Goal: Task Accomplishment & Management: Use online tool/utility

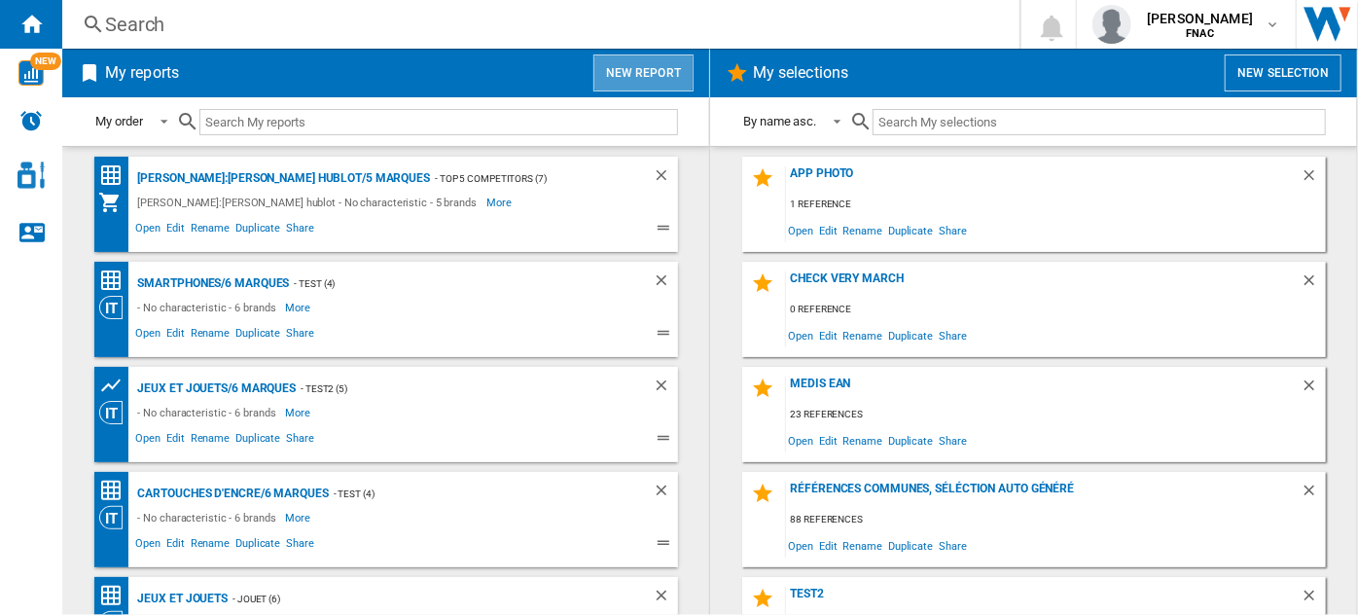
click at [646, 86] on button "New report" at bounding box center [644, 72] width 100 height 37
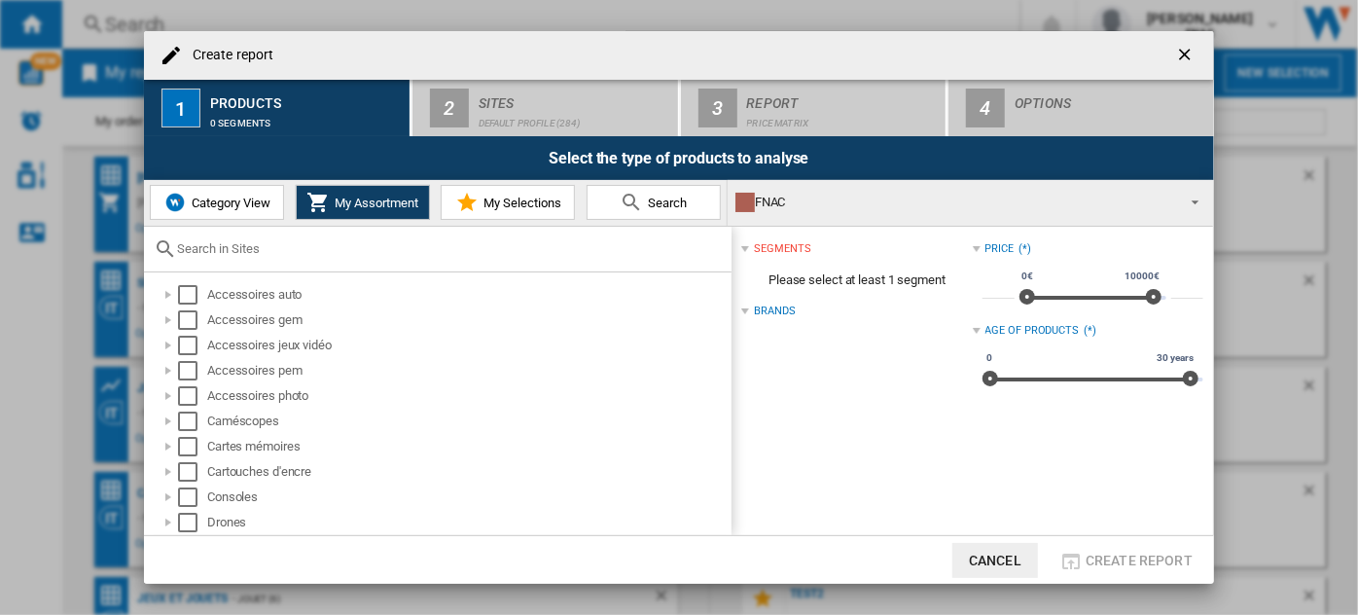
click at [231, 204] on span "Category View" at bounding box center [229, 203] width 84 height 15
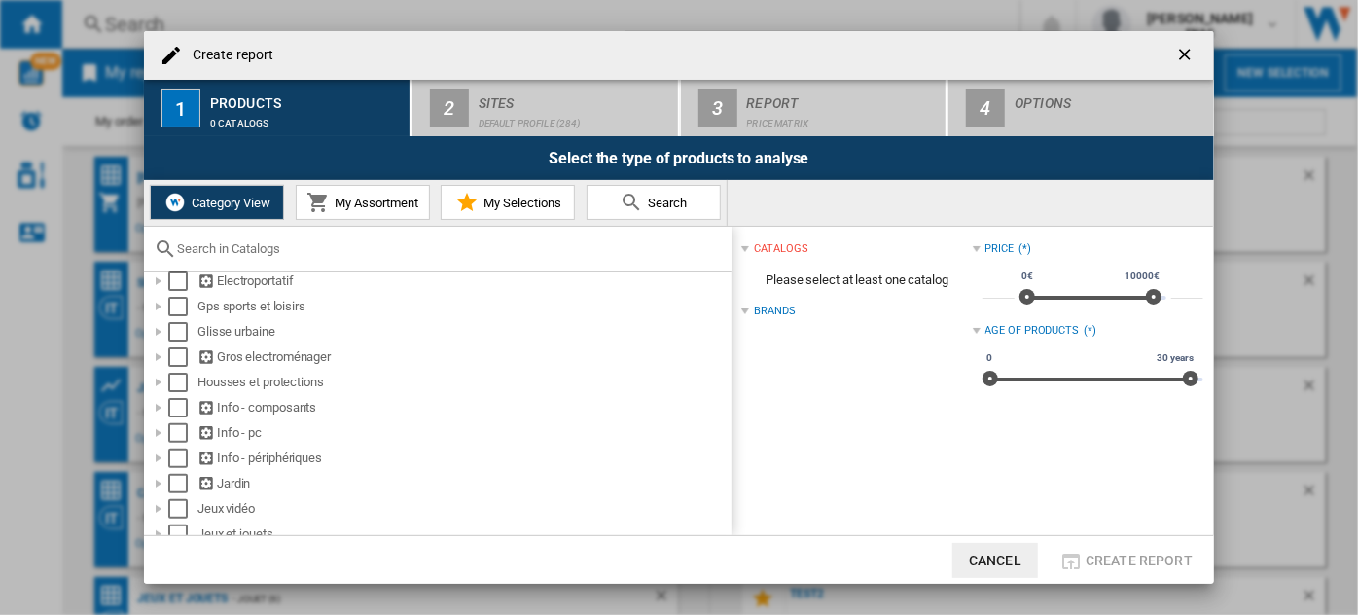
scroll to position [322, 0]
click at [157, 354] on div at bounding box center [158, 352] width 19 height 19
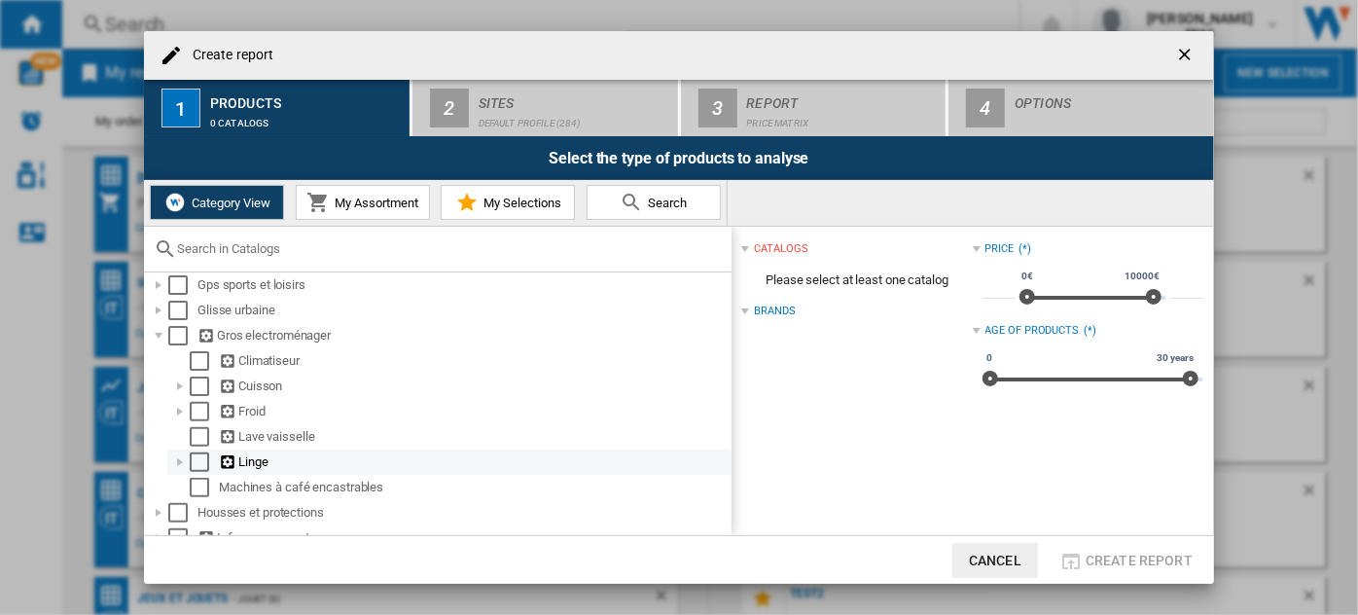
scroll to position [340, 0]
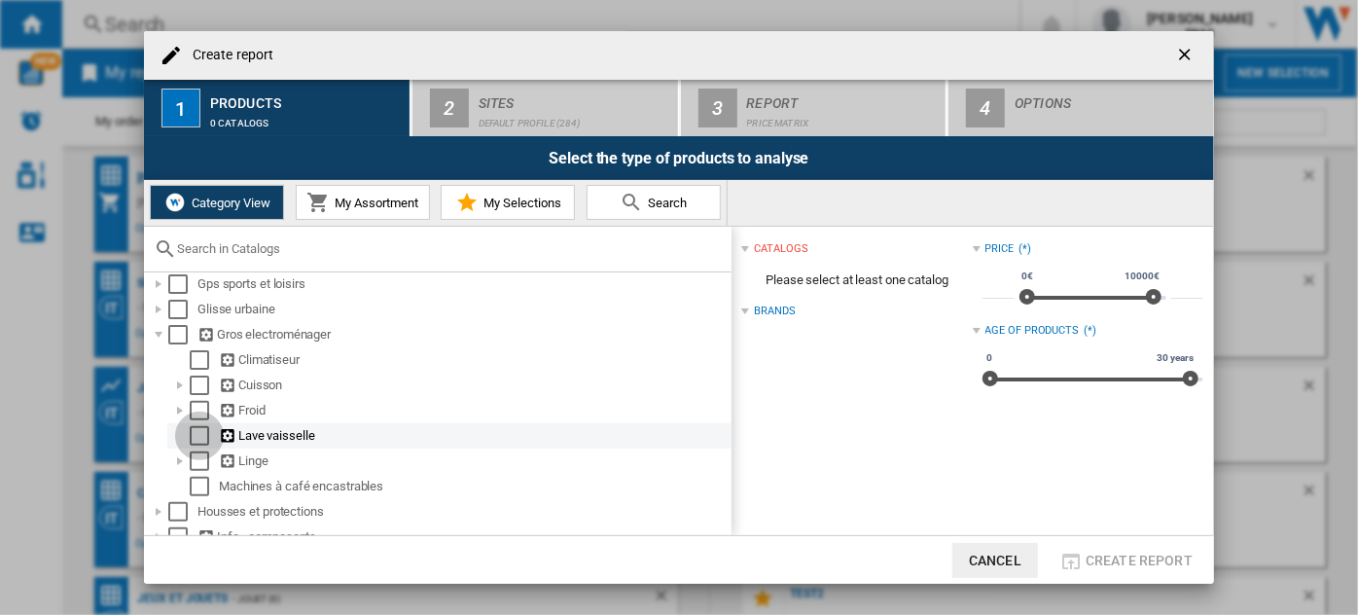
click at [197, 446] on div "Select" at bounding box center [199, 435] width 19 height 19
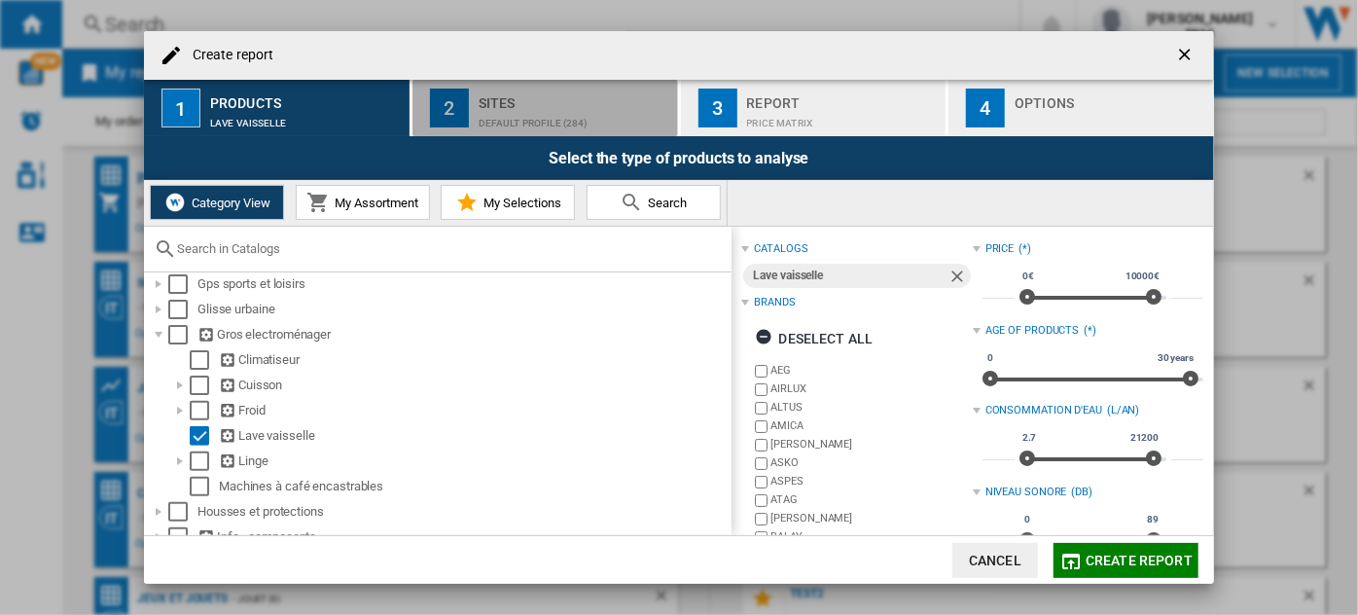
click at [497, 118] on div "Default profile (284)" at bounding box center [575, 118] width 192 height 20
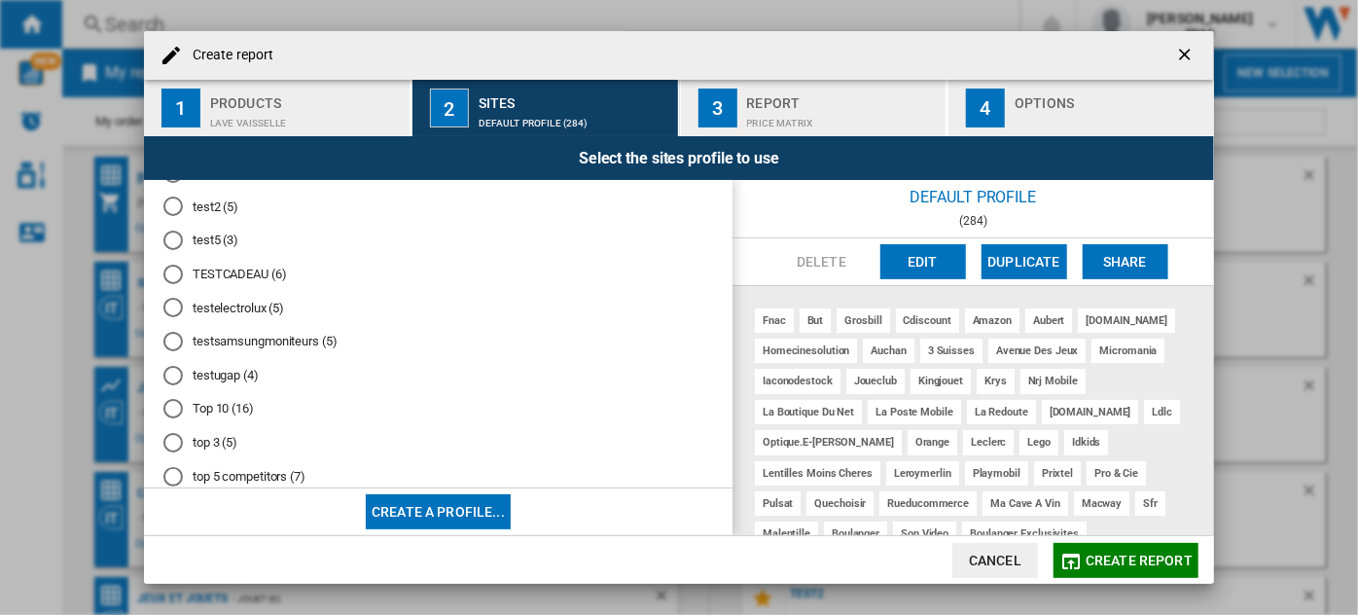
scroll to position [625, 0]
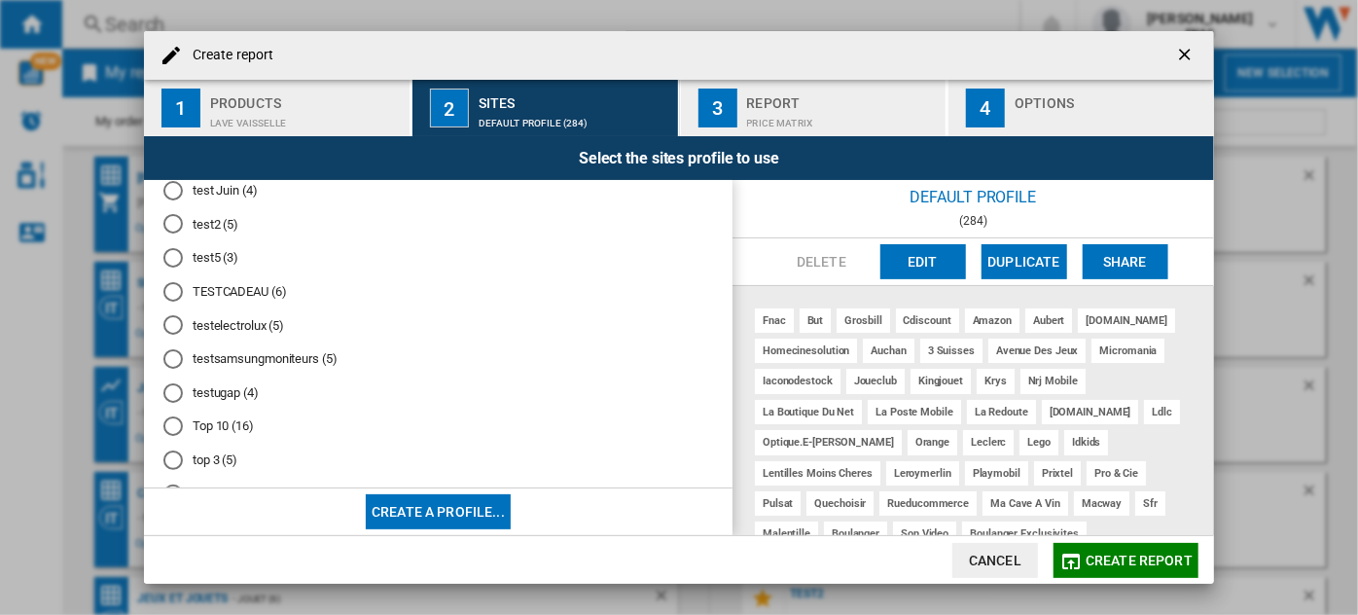
click at [191, 268] on md-radio-button "test5 (3)" at bounding box center [438, 258] width 550 height 18
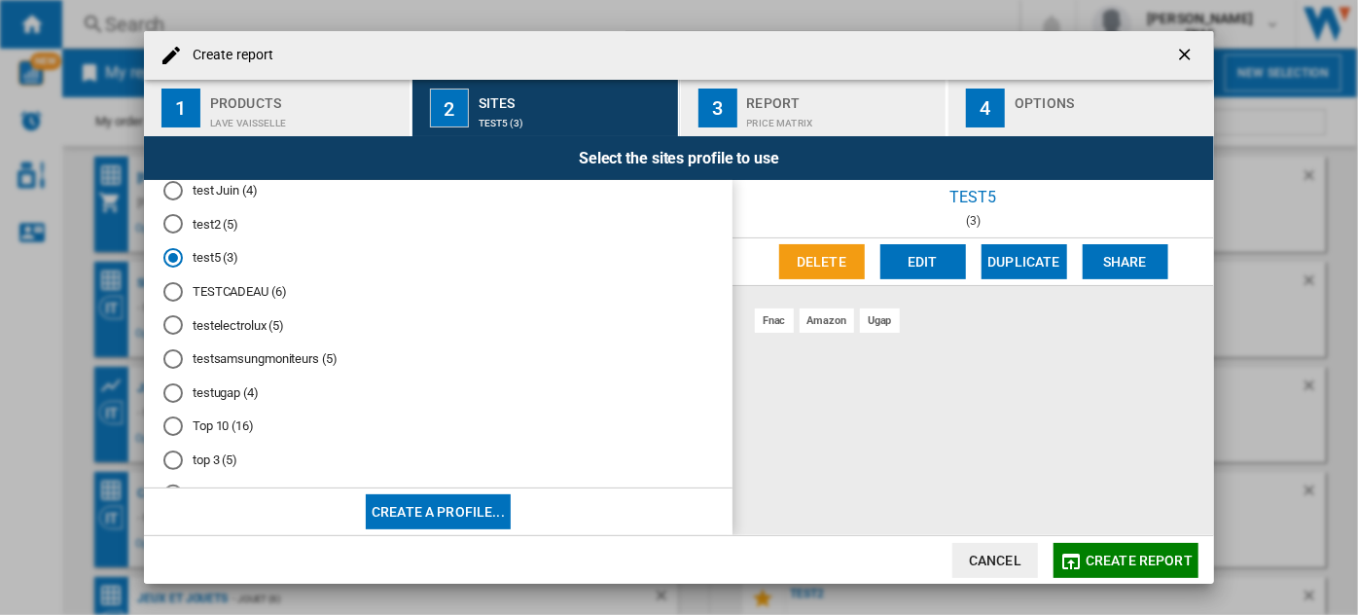
click at [214, 234] on md-radio-button "test2 (5)" at bounding box center [438, 224] width 550 height 18
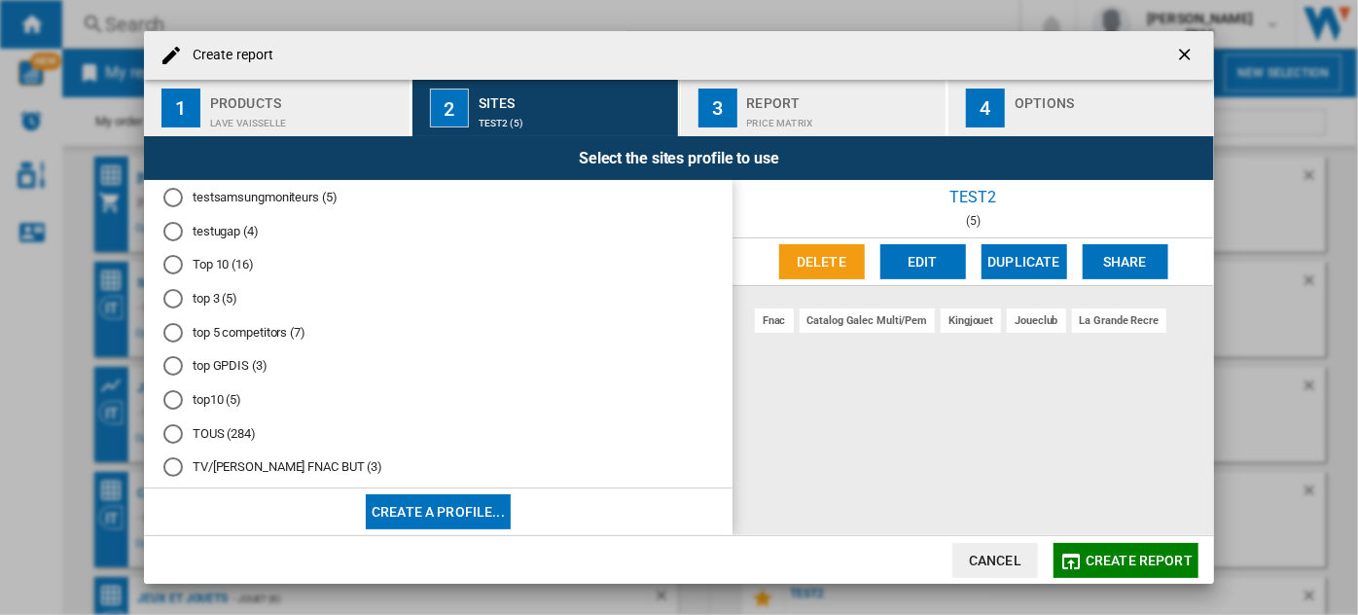
scroll to position [799, 0]
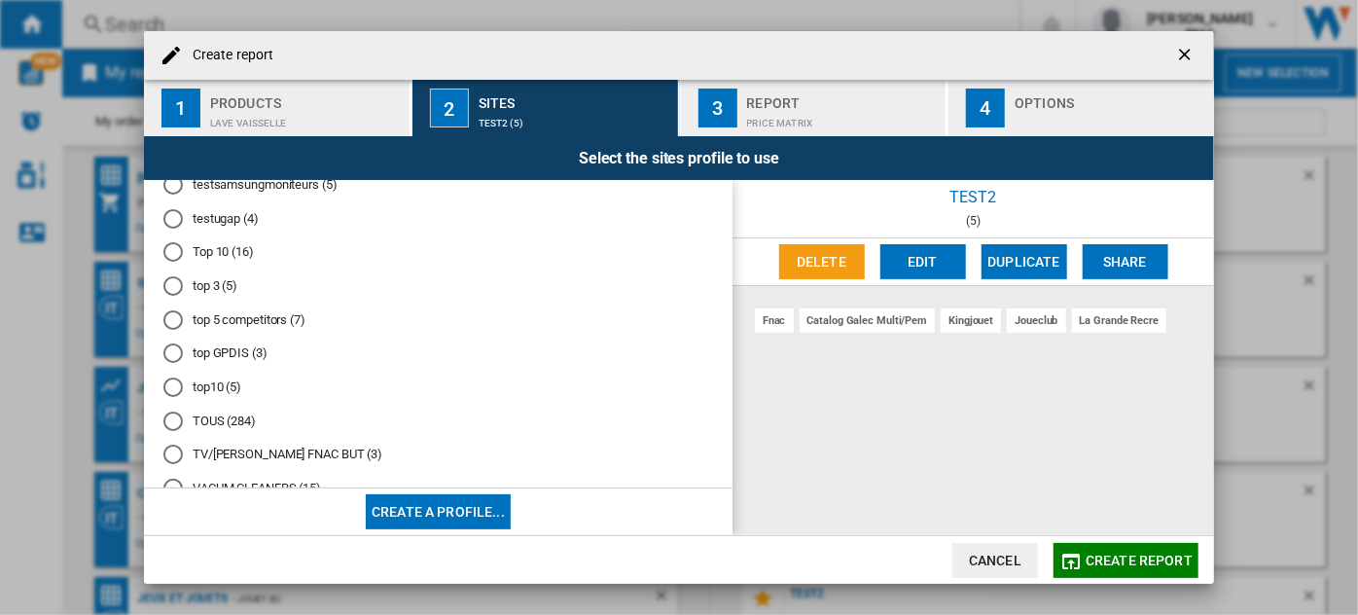
click at [227, 397] on md-radio-button "top10 (5)" at bounding box center [438, 388] width 550 height 18
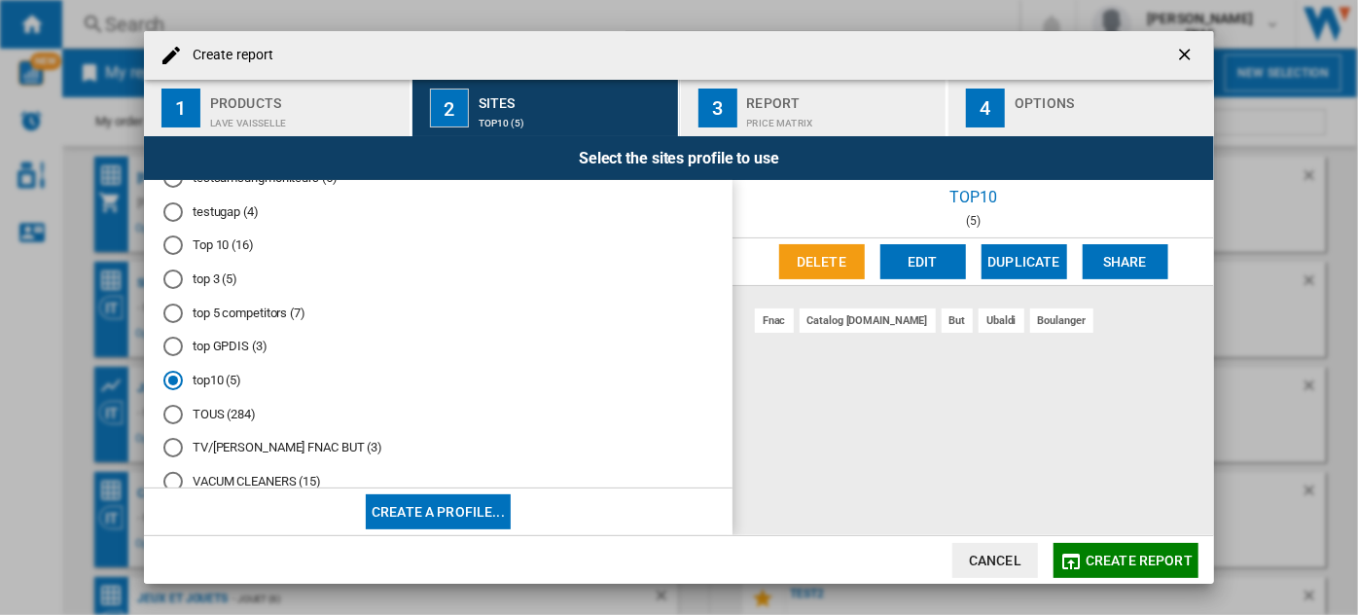
scroll to position [807, 0]
click at [215, 288] on md-radio-button "top 3 (5)" at bounding box center [438, 279] width 550 height 18
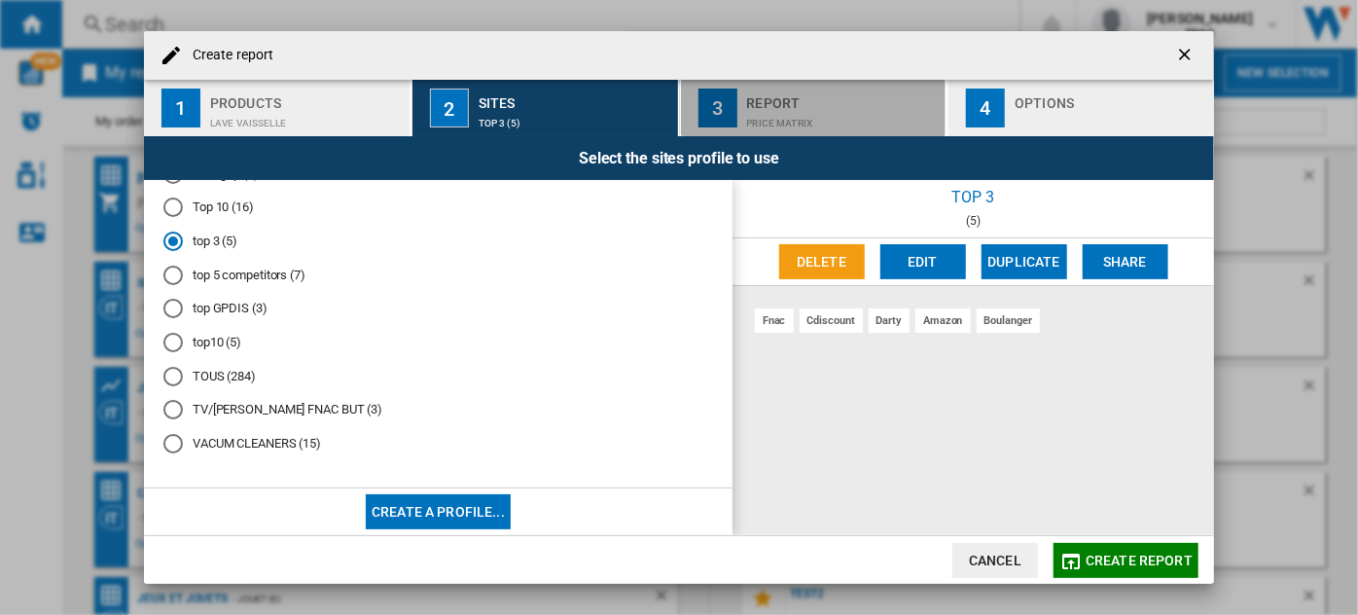
click at [856, 103] on div "Report" at bounding box center [843, 98] width 192 height 20
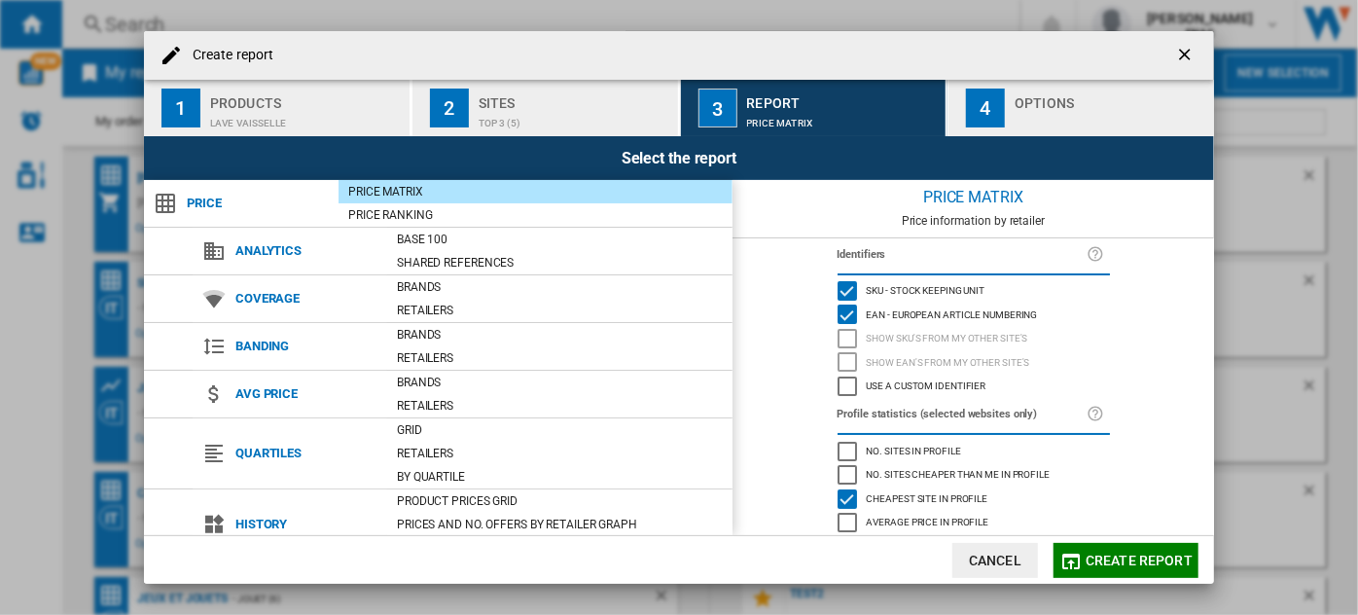
click at [1010, 121] on button "4 Options" at bounding box center [1082, 108] width 266 height 56
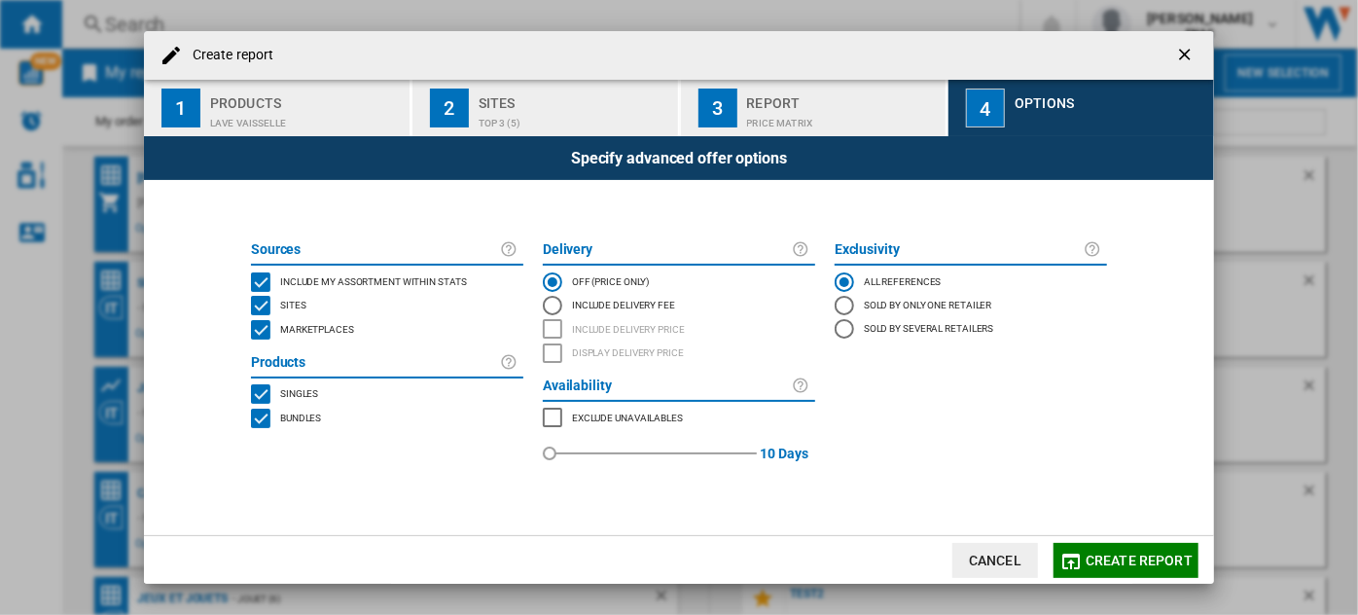
click at [314, 283] on span "Include my assortment within stats" at bounding box center [373, 280] width 187 height 14
click at [308, 334] on span "Marketplaces" at bounding box center [317, 328] width 74 height 14
click at [300, 416] on span "Bundles" at bounding box center [300, 417] width 41 height 14
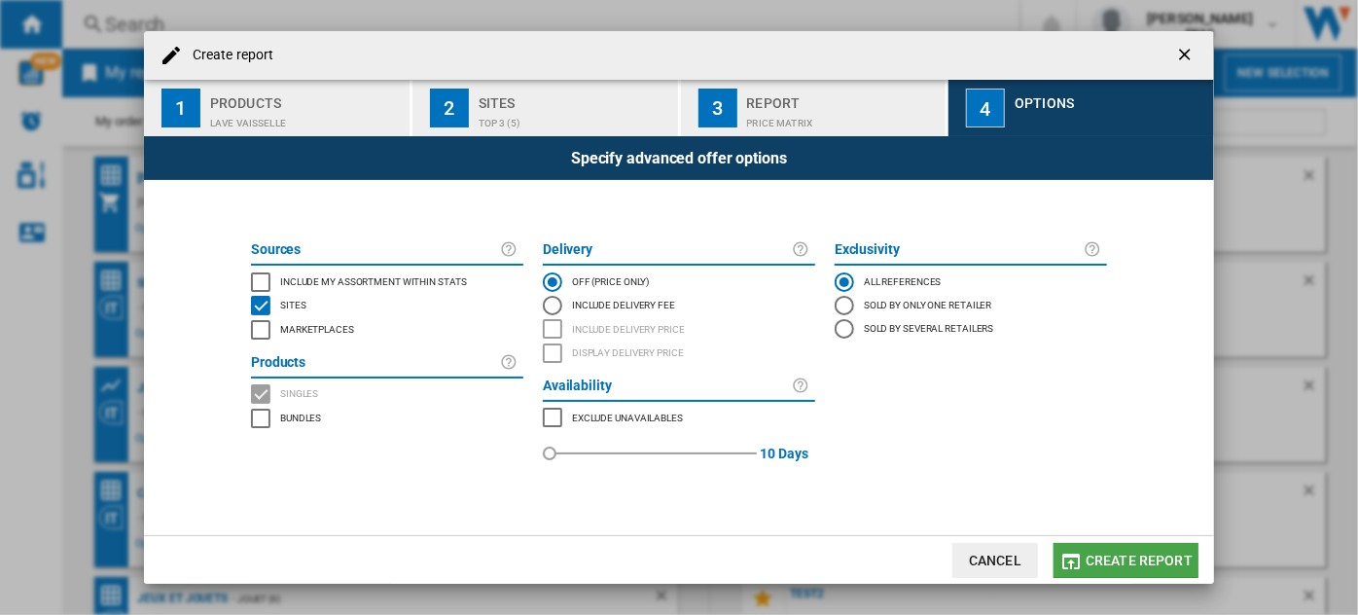
click at [1122, 557] on span "Create report" at bounding box center [1139, 561] width 107 height 16
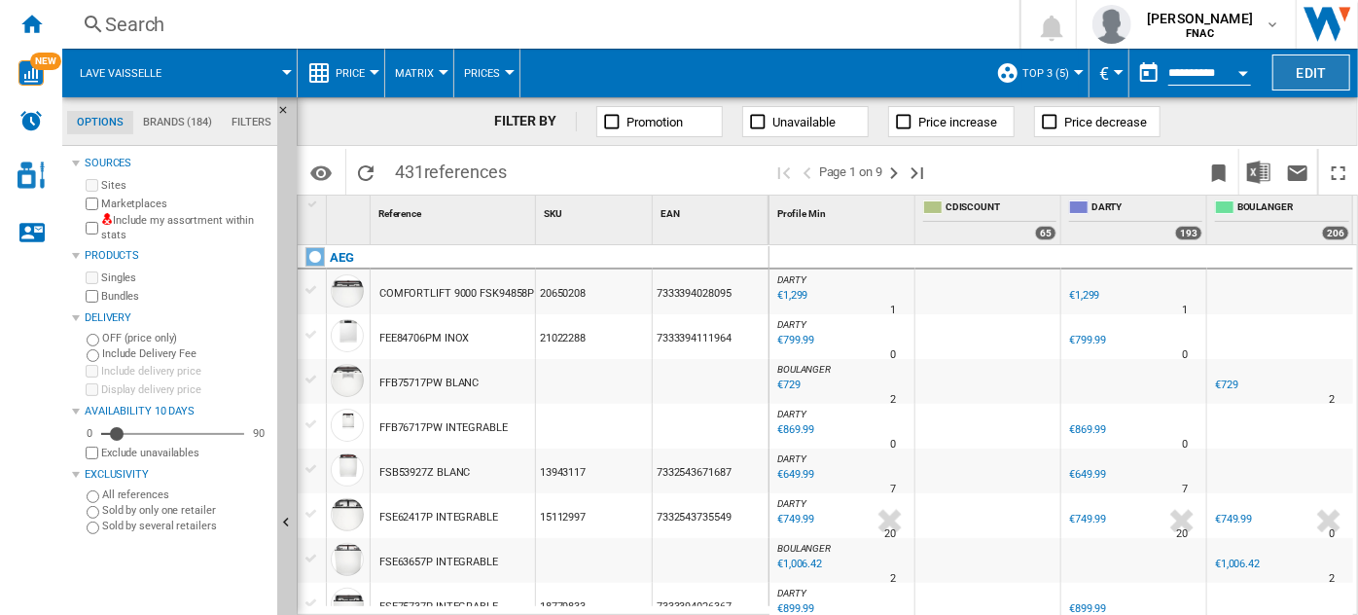
click at [1330, 79] on button "Edit" at bounding box center [1312, 72] width 78 height 36
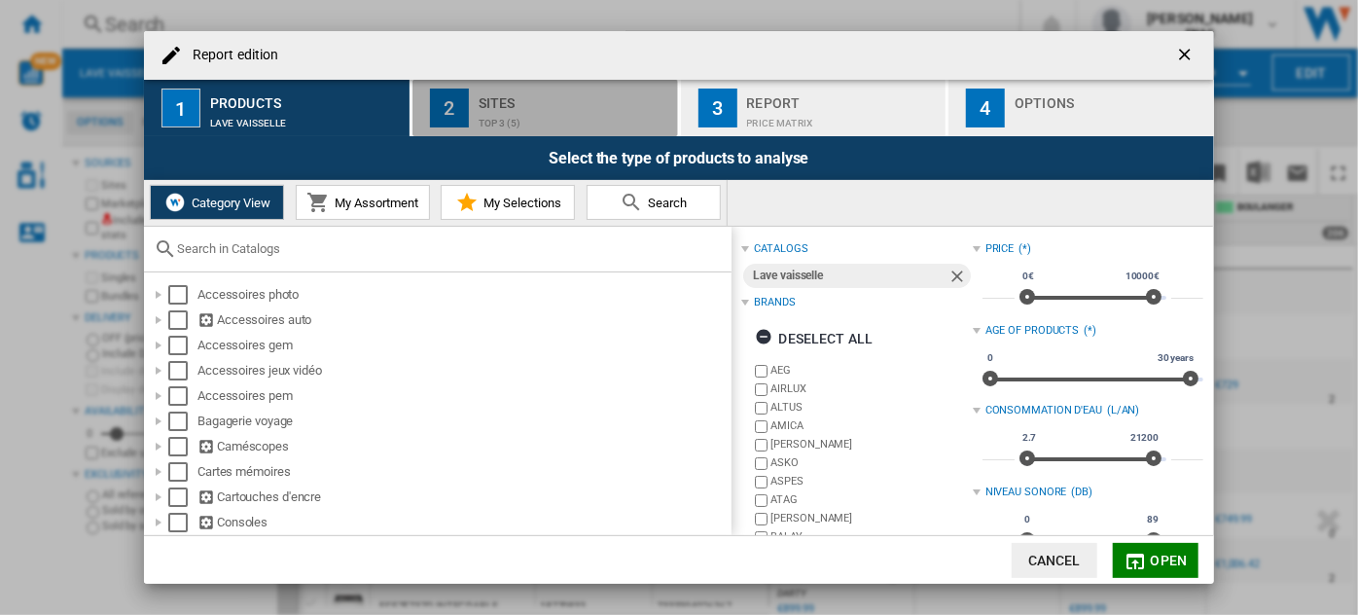
click at [539, 115] on div "top 3 (5)" at bounding box center [575, 118] width 192 height 20
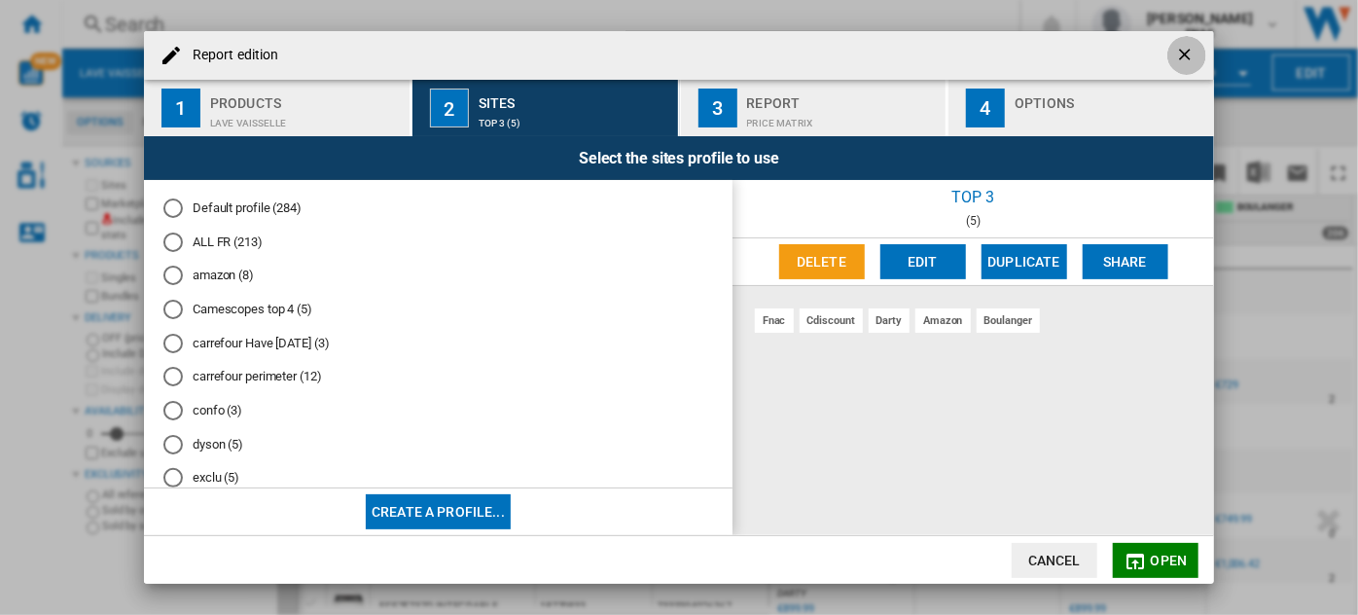
click at [1185, 51] on ng-md-icon "getI18NText('BUTTONS.CLOSE_DIALOG')" at bounding box center [1187, 56] width 23 height 23
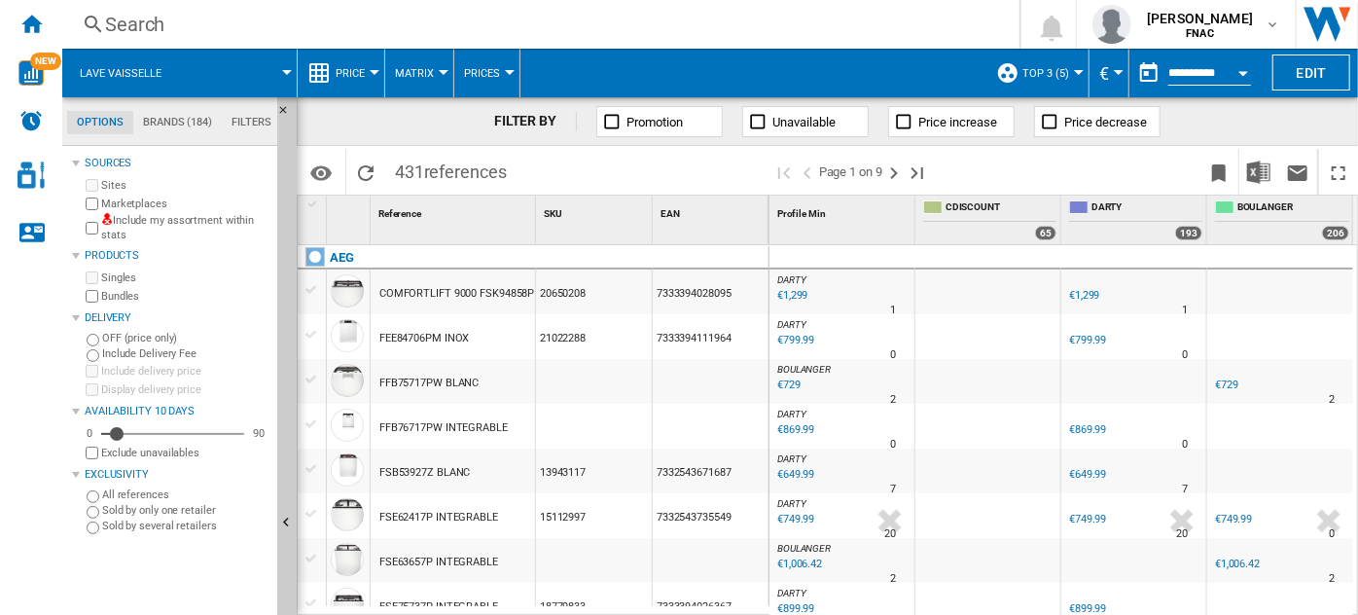
click at [366, 58] on button "Price" at bounding box center [355, 73] width 39 height 49
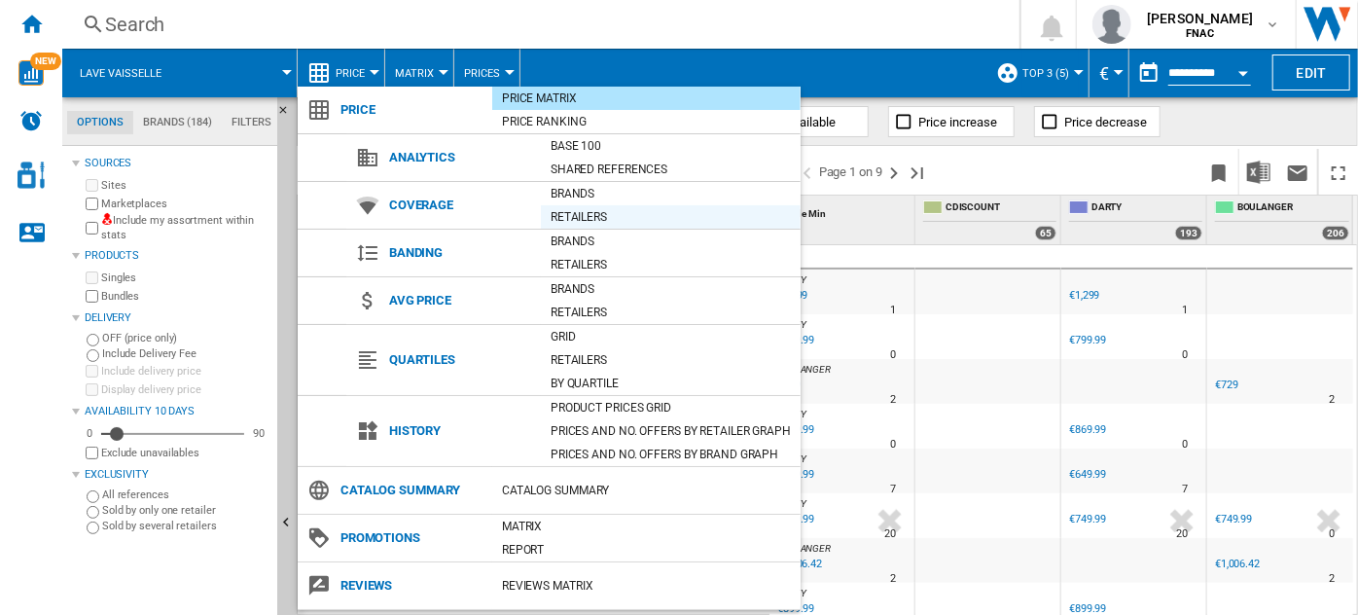
click at [588, 211] on div "Retailers" at bounding box center [671, 216] width 260 height 19
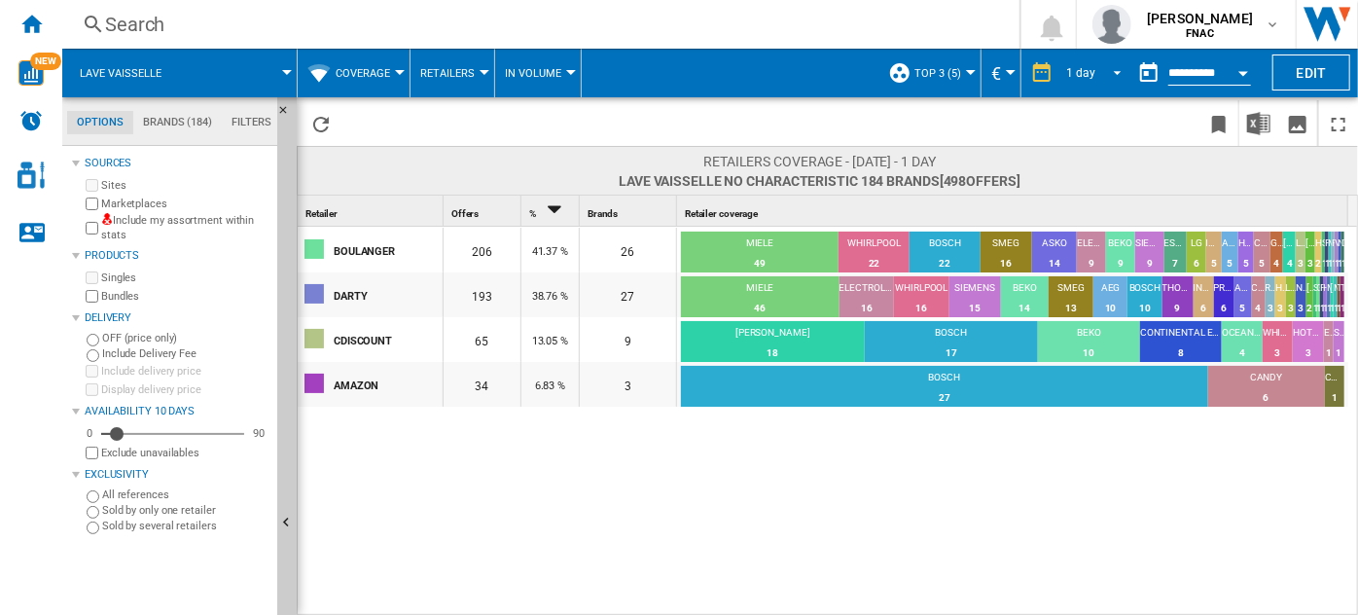
click at [1103, 66] on span "REPORTS.WIZARD.STEPS.REPORT.STEPS.REPORT_OPTIONS.PERIOD: 1 day" at bounding box center [1112, 71] width 23 height 18
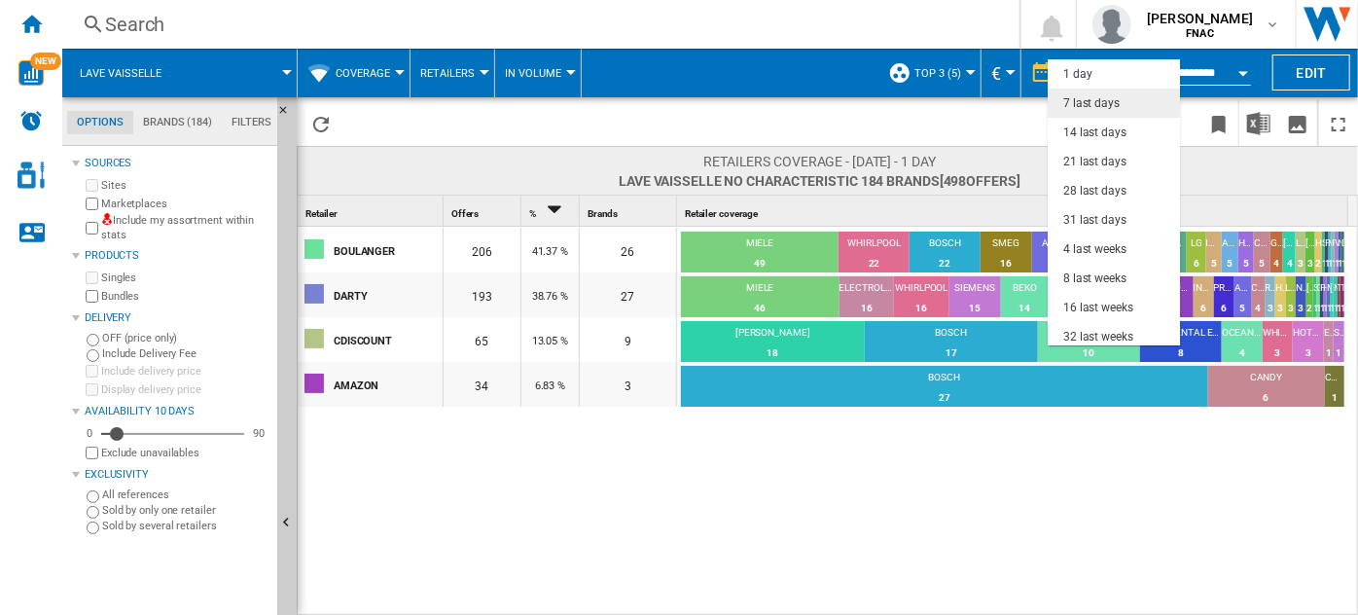
click at [1095, 97] on div "7 last days" at bounding box center [1092, 103] width 56 height 17
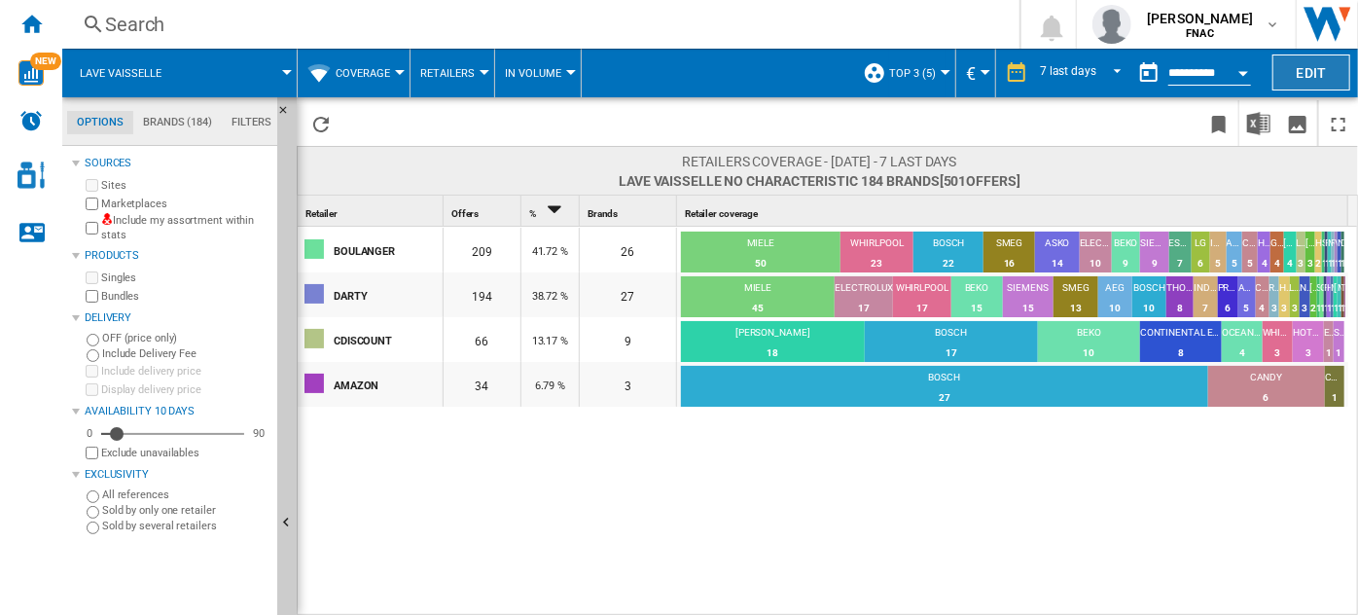
click at [1297, 68] on button "Edit" at bounding box center [1312, 72] width 78 height 36
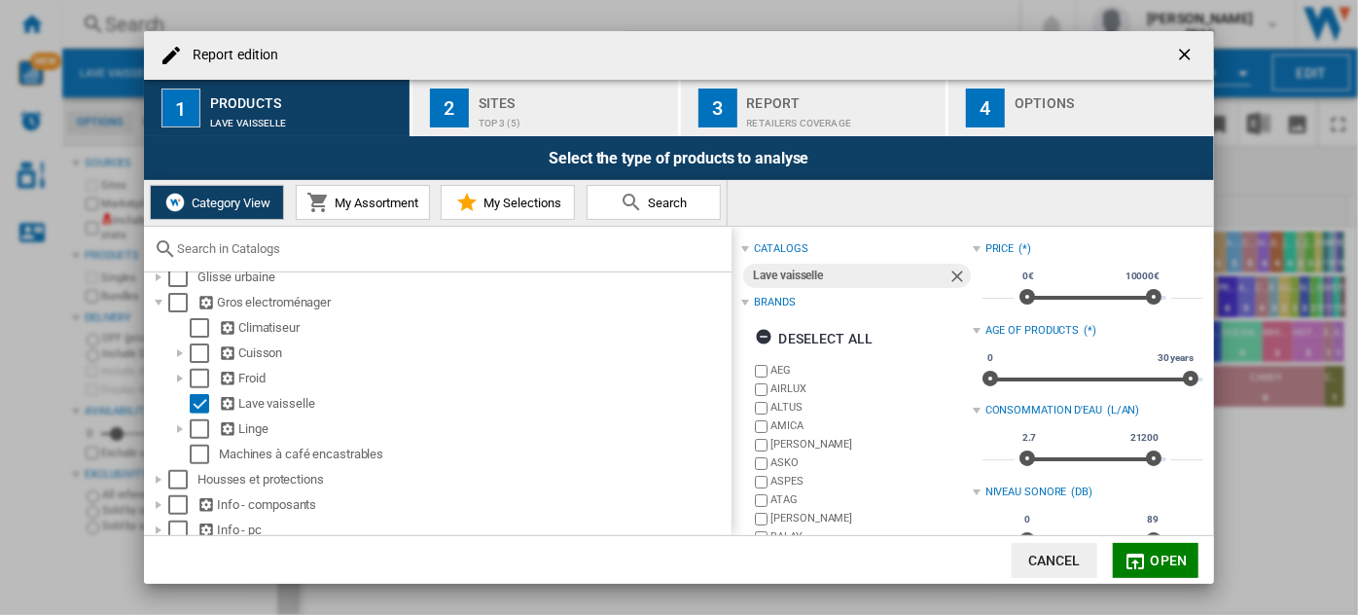
scroll to position [396, 0]
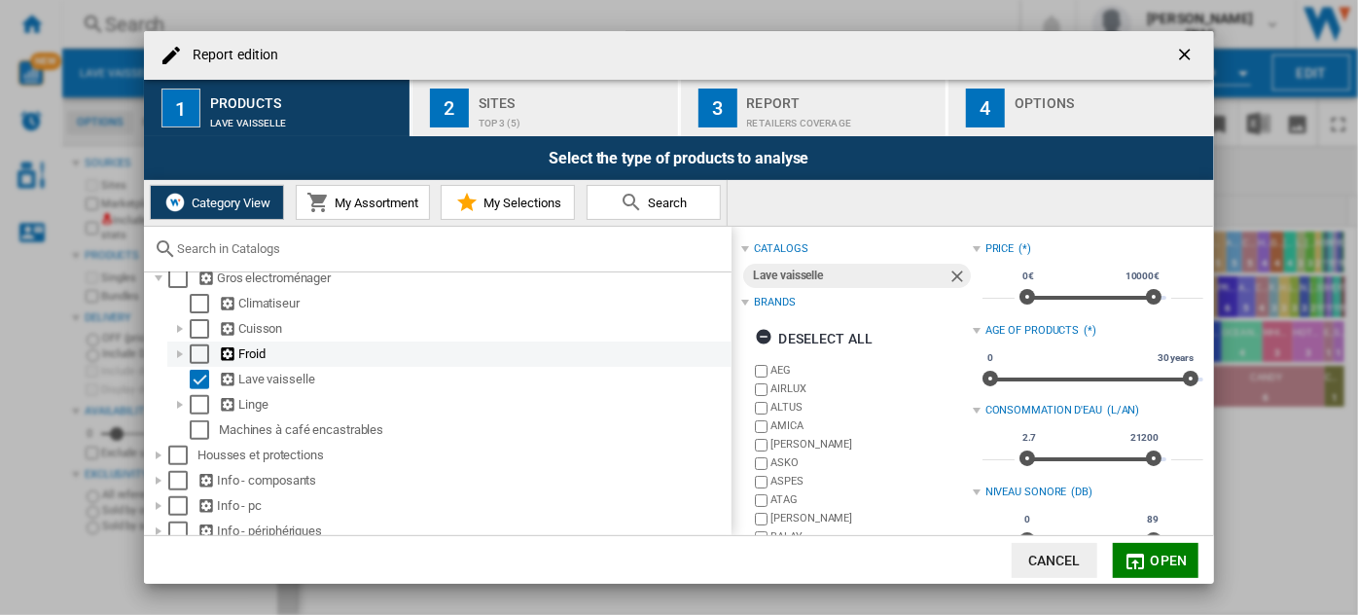
click at [181, 364] on div "Report edition ..." at bounding box center [179, 353] width 19 height 19
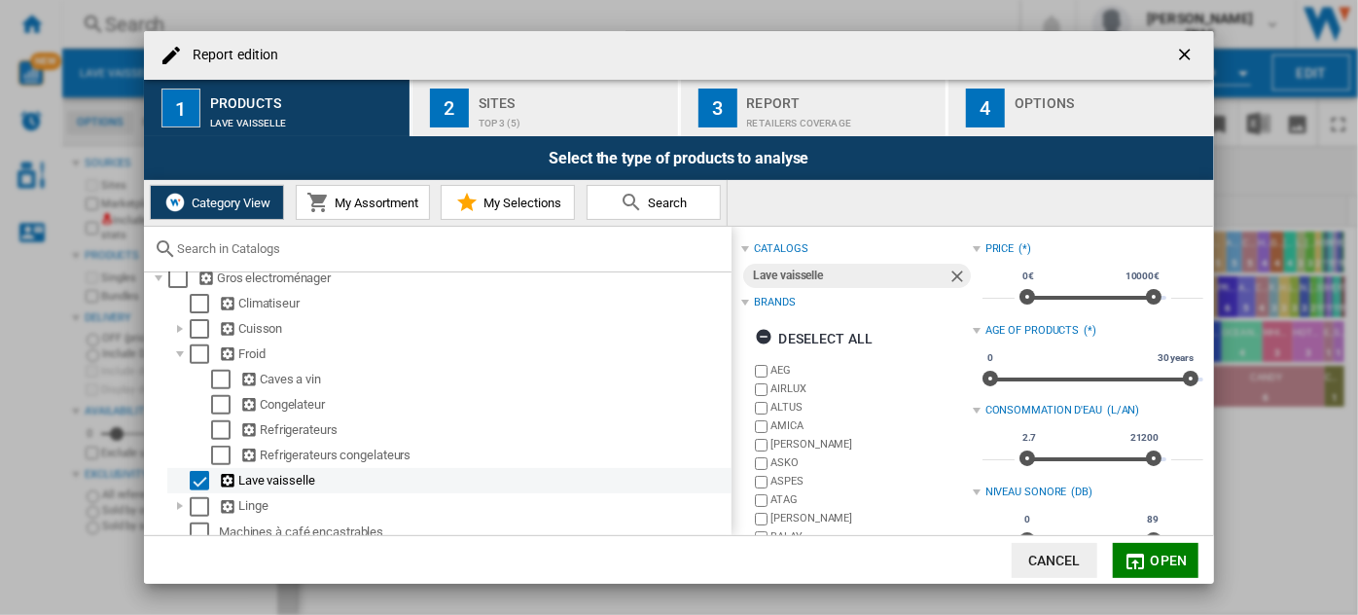
click at [196, 484] on div "Select" at bounding box center [199, 480] width 19 height 19
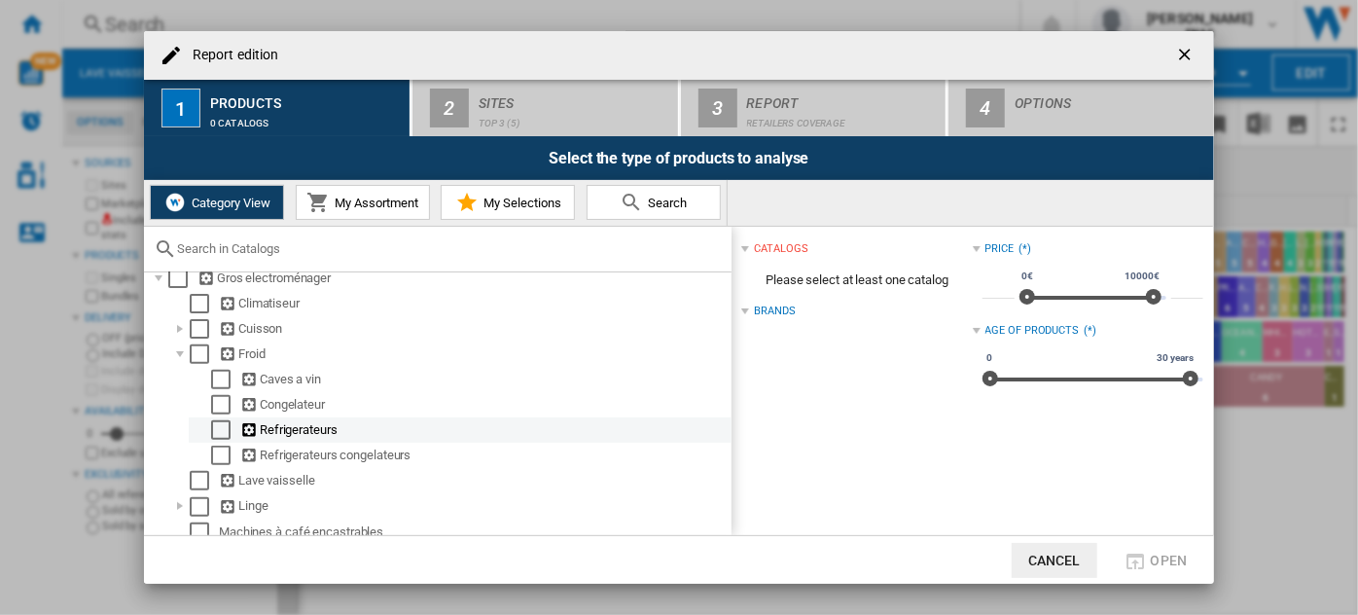
click at [224, 430] on div "Select" at bounding box center [220, 429] width 19 height 19
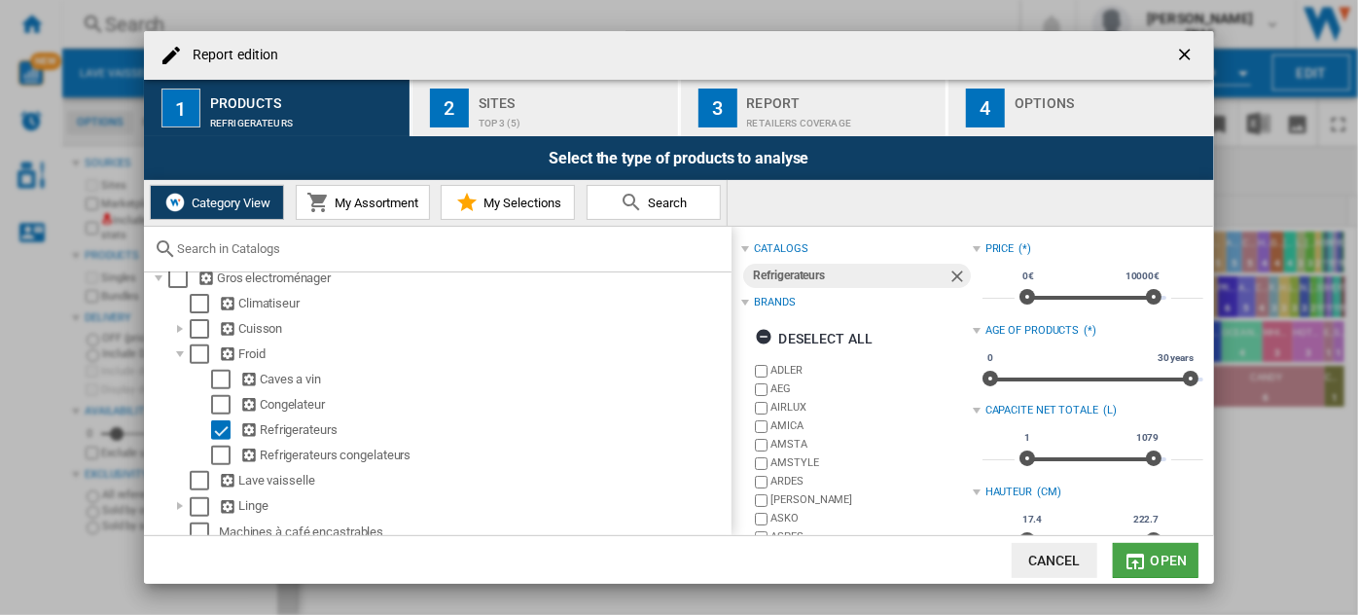
click at [1140, 556] on md-icon "Report edition ..." at bounding box center [1136, 561] width 23 height 23
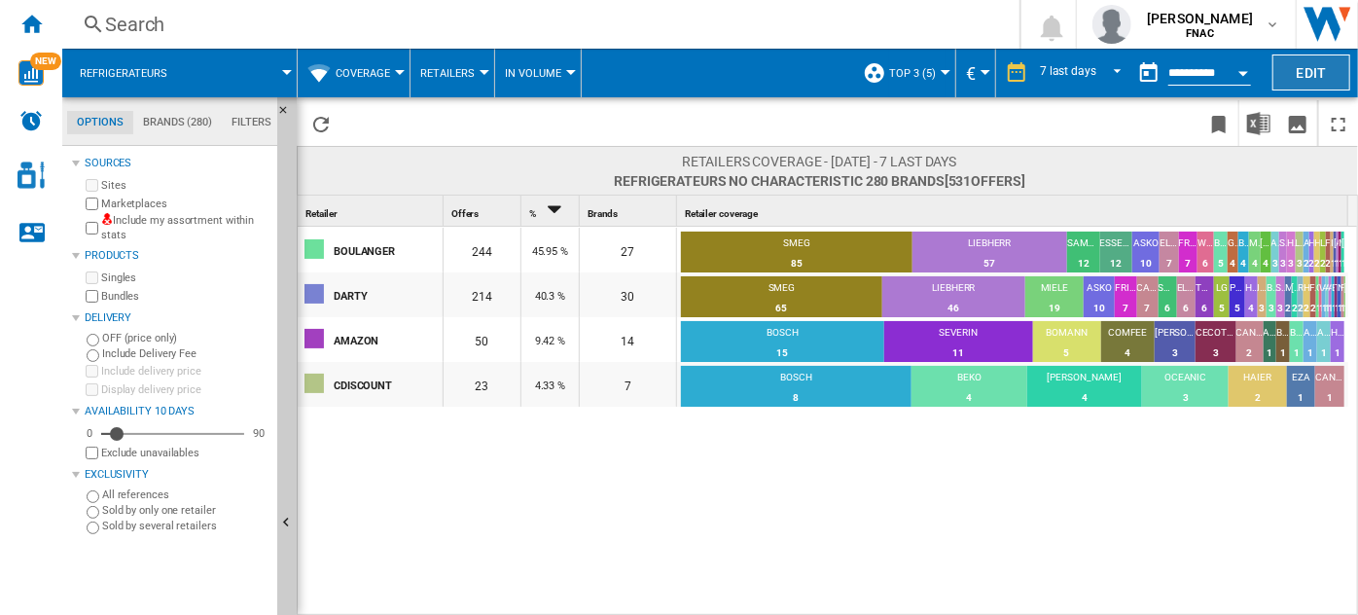
click at [1296, 64] on button "Edit" at bounding box center [1312, 72] width 78 height 36
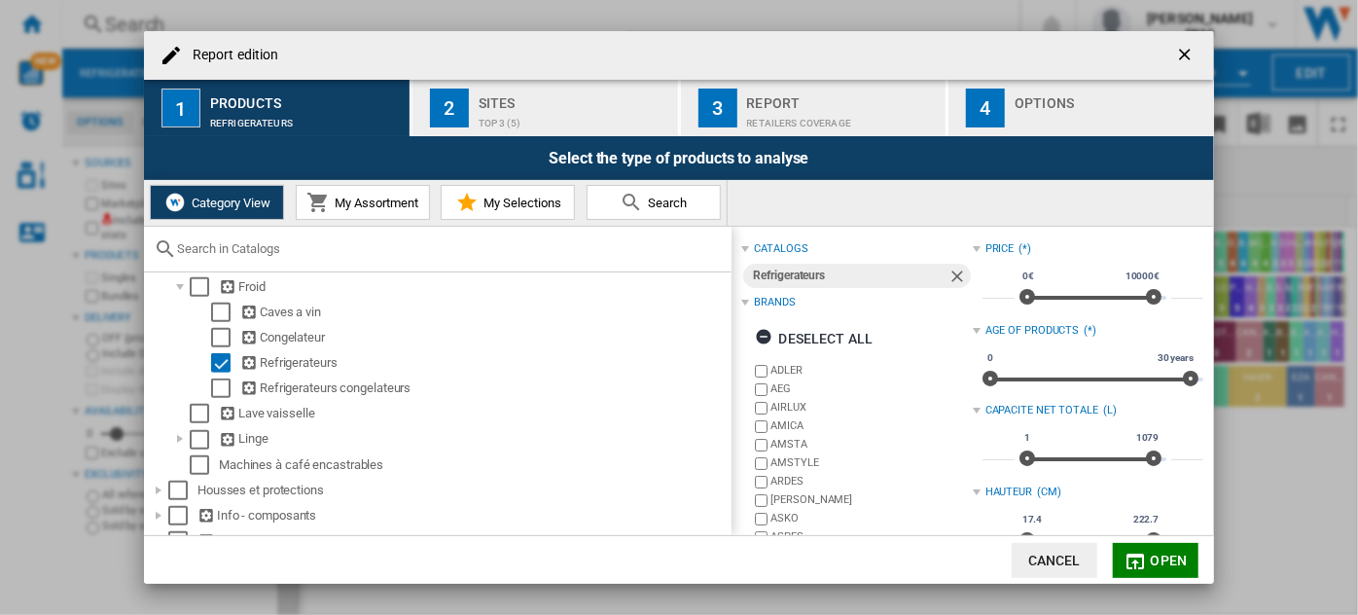
scroll to position [465, 0]
click at [218, 371] on div "Select" at bounding box center [220, 360] width 19 height 19
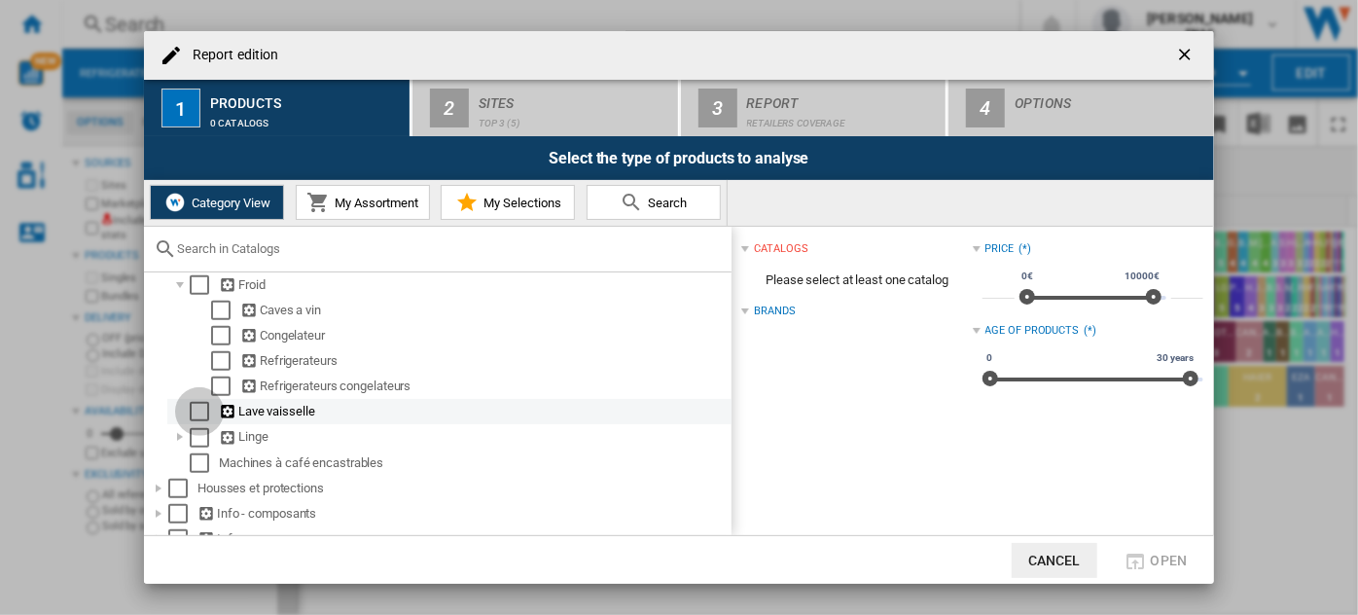
click at [197, 418] on div "Select" at bounding box center [199, 411] width 19 height 19
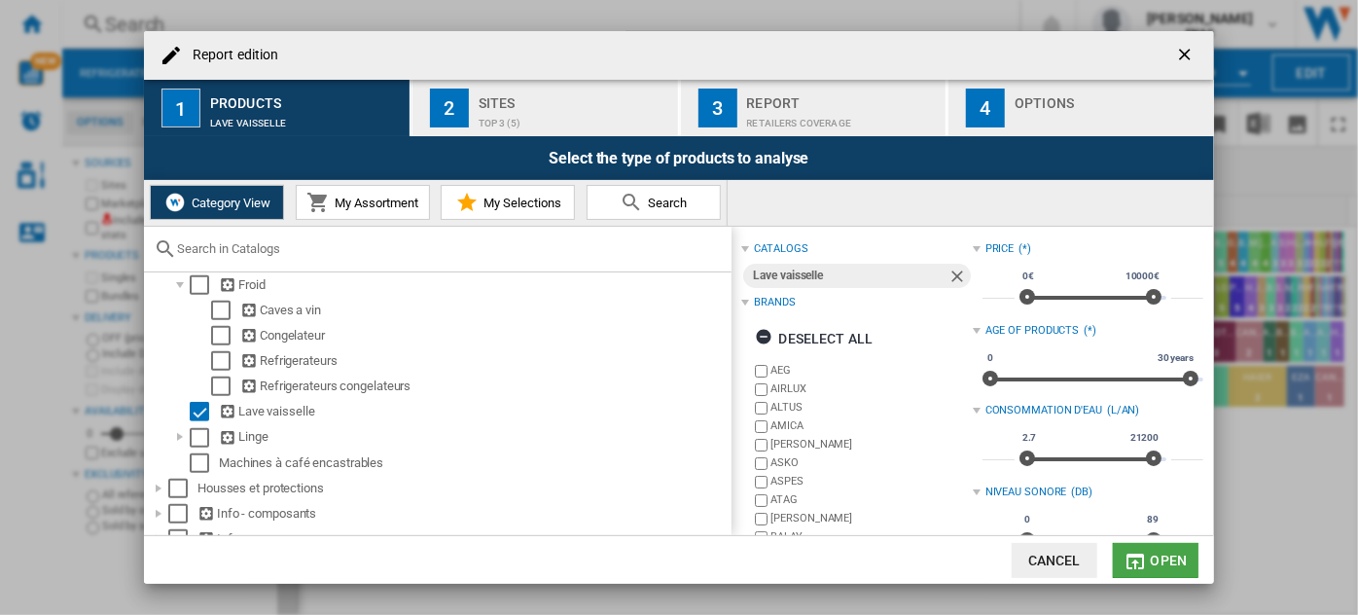
click at [1158, 554] on span "Open" at bounding box center [1169, 561] width 37 height 16
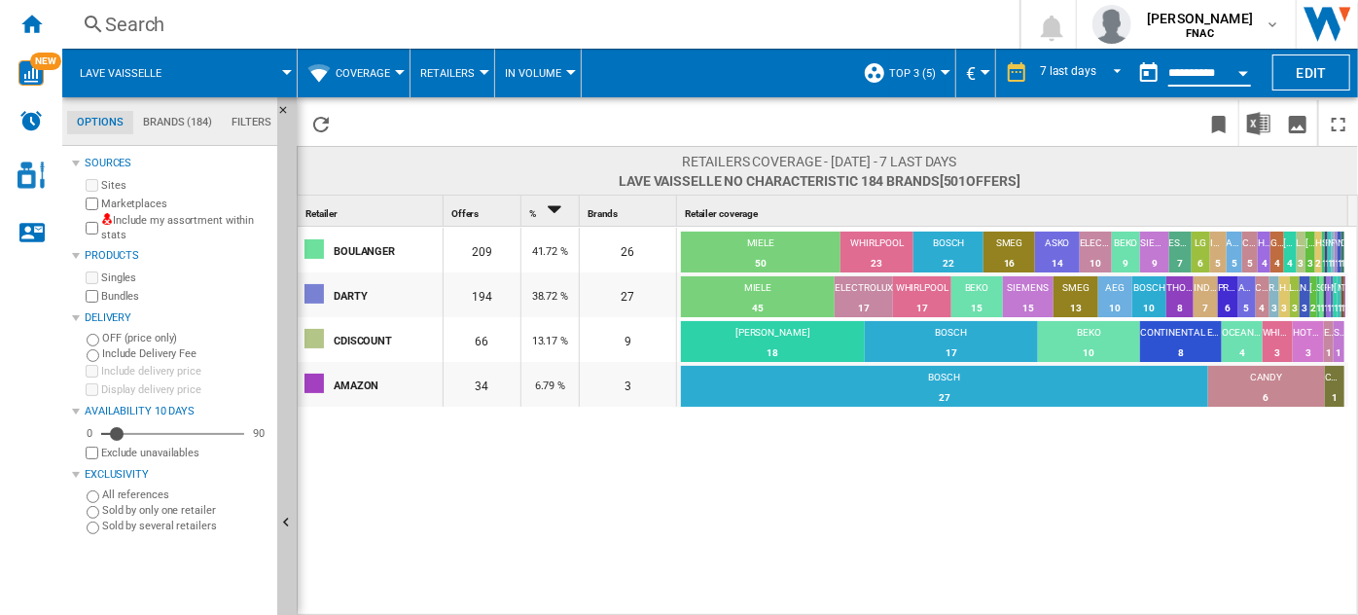
click at [1205, 67] on input "**********" at bounding box center [1210, 76] width 83 height 18
click at [1243, 71] on div "Open calendar" at bounding box center [1244, 73] width 10 height 5
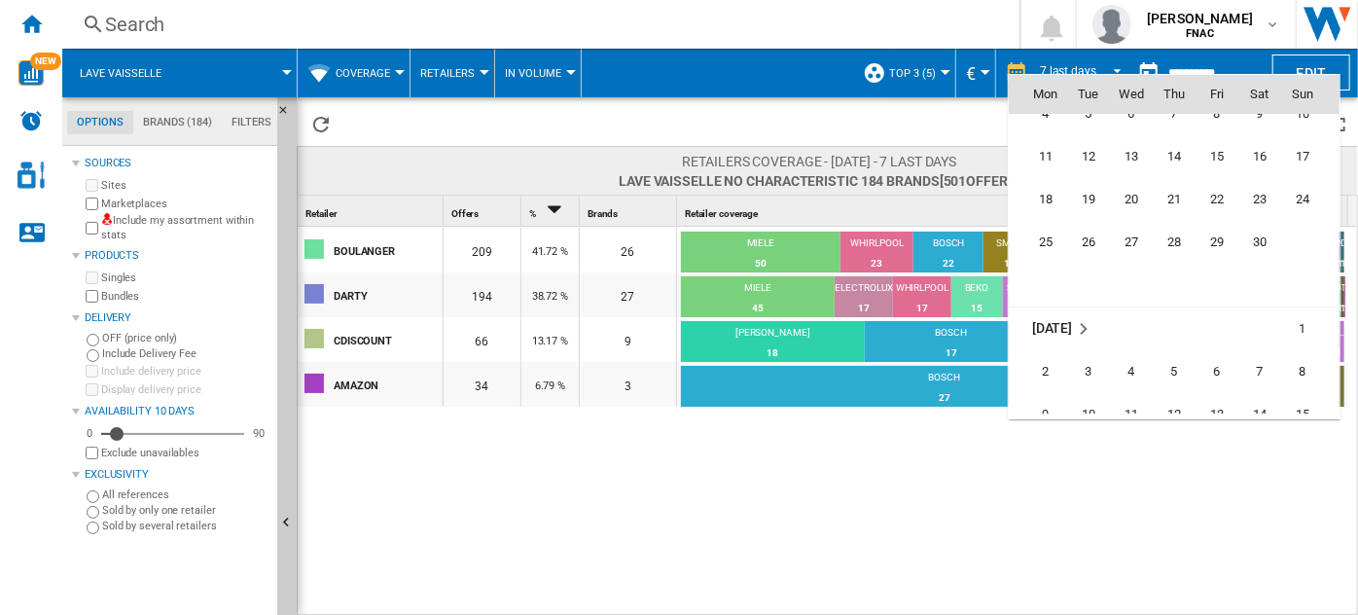
scroll to position [6782, 0]
click at [1045, 362] on span "2" at bounding box center [1046, 360] width 39 height 39
type input "**********"
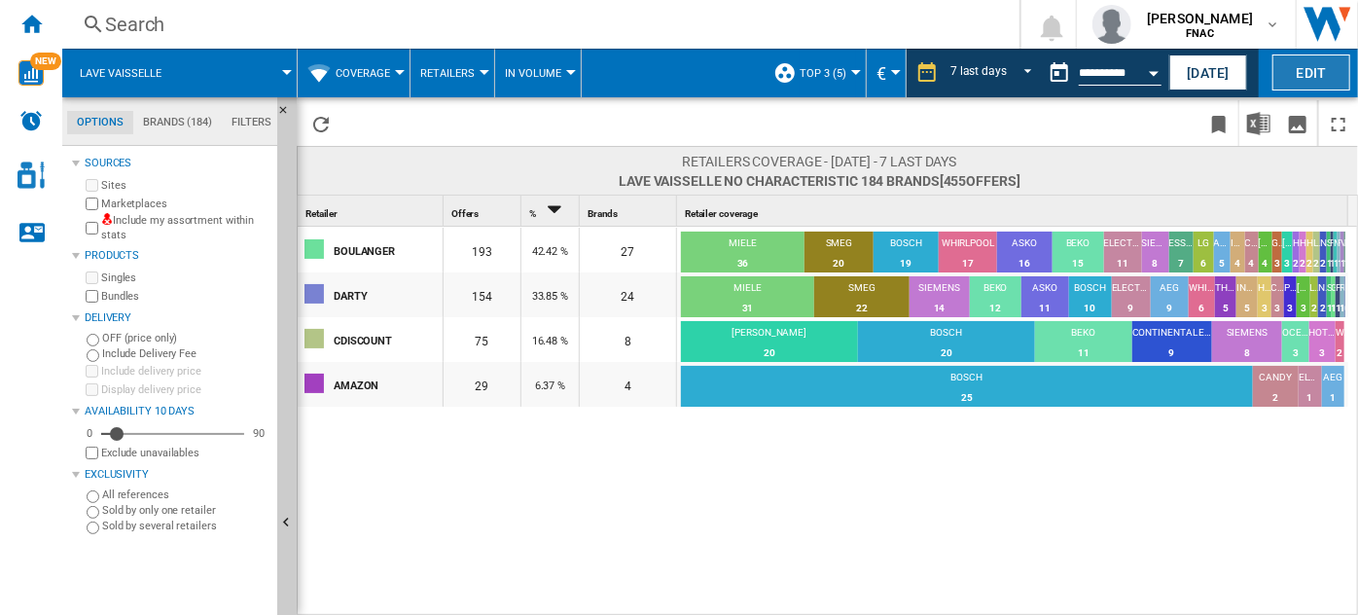
click at [1294, 80] on button "Edit" at bounding box center [1312, 72] width 78 height 36
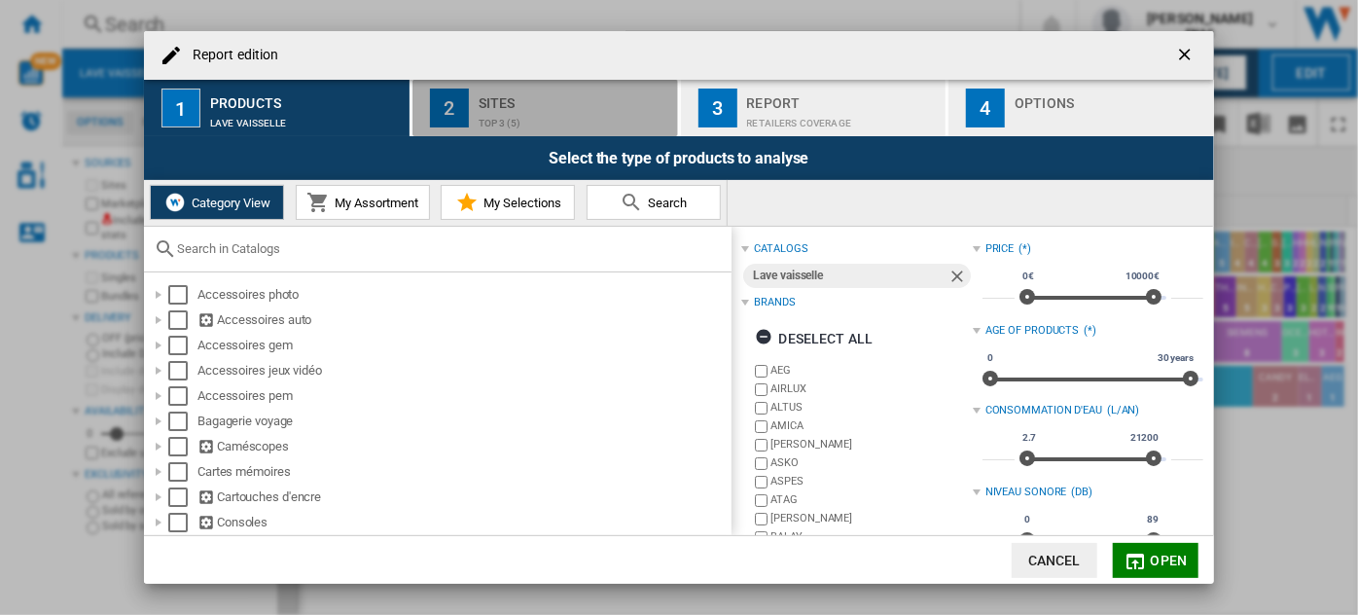
click at [588, 114] on div "top 3 (5)" at bounding box center [575, 118] width 192 height 20
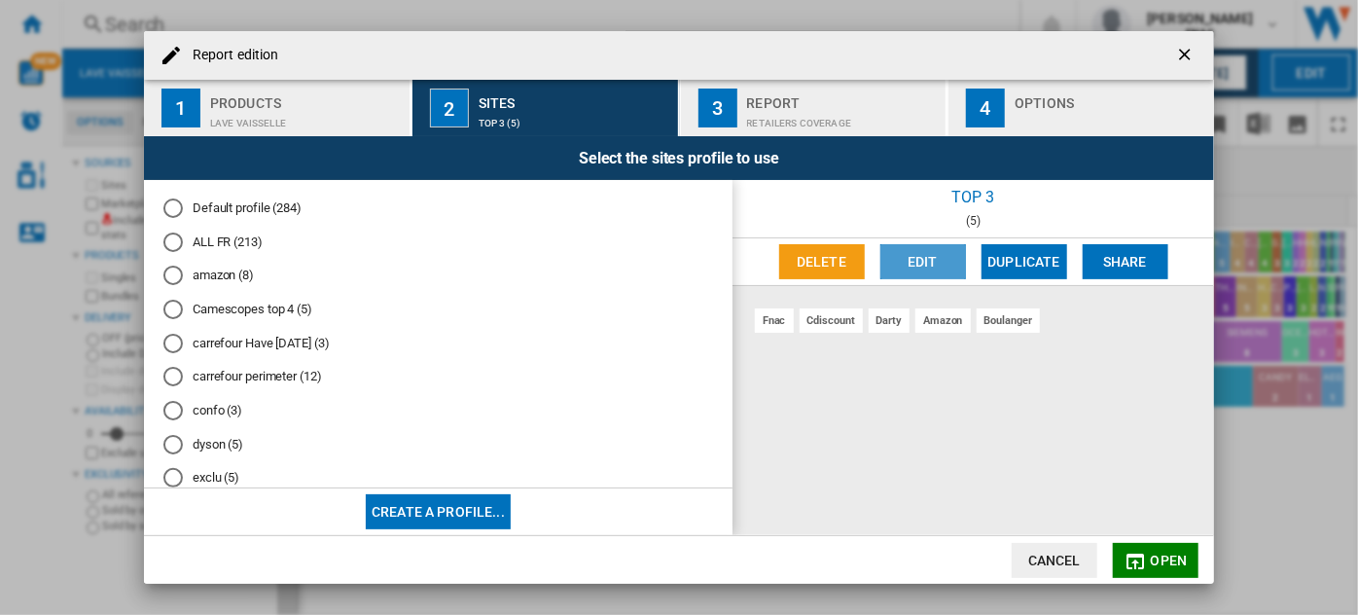
click at [948, 245] on button "Edit" at bounding box center [924, 261] width 86 height 35
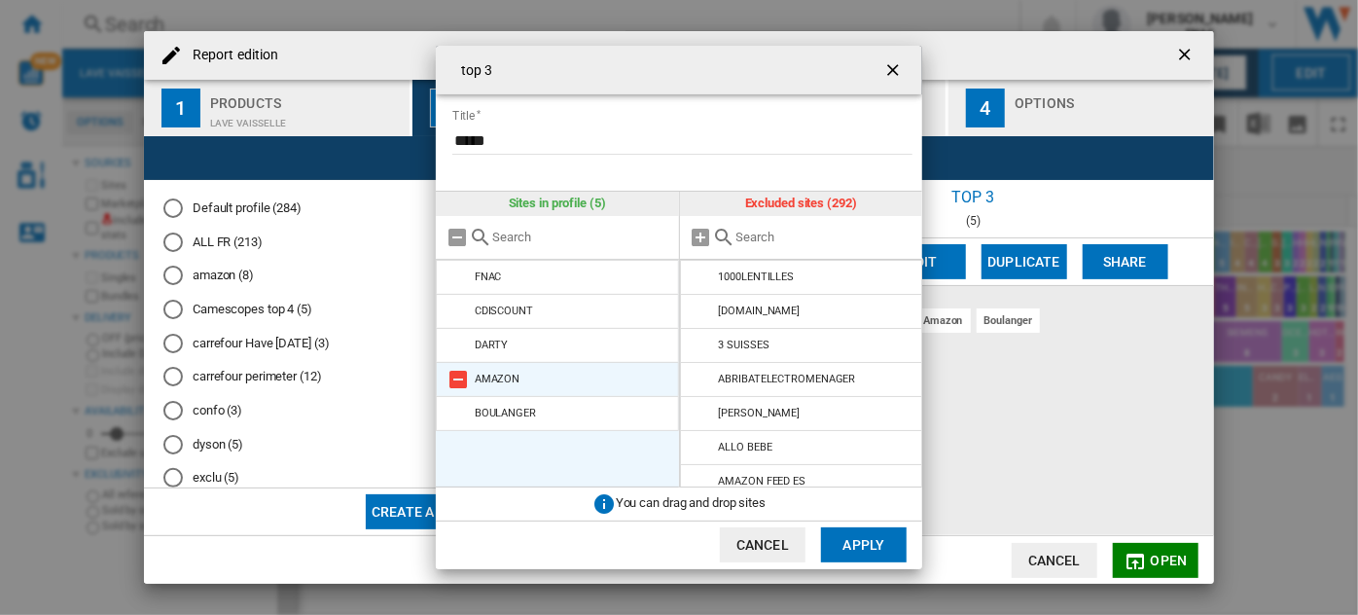
click at [462, 376] on md-icon at bounding box center [458, 379] width 23 height 23
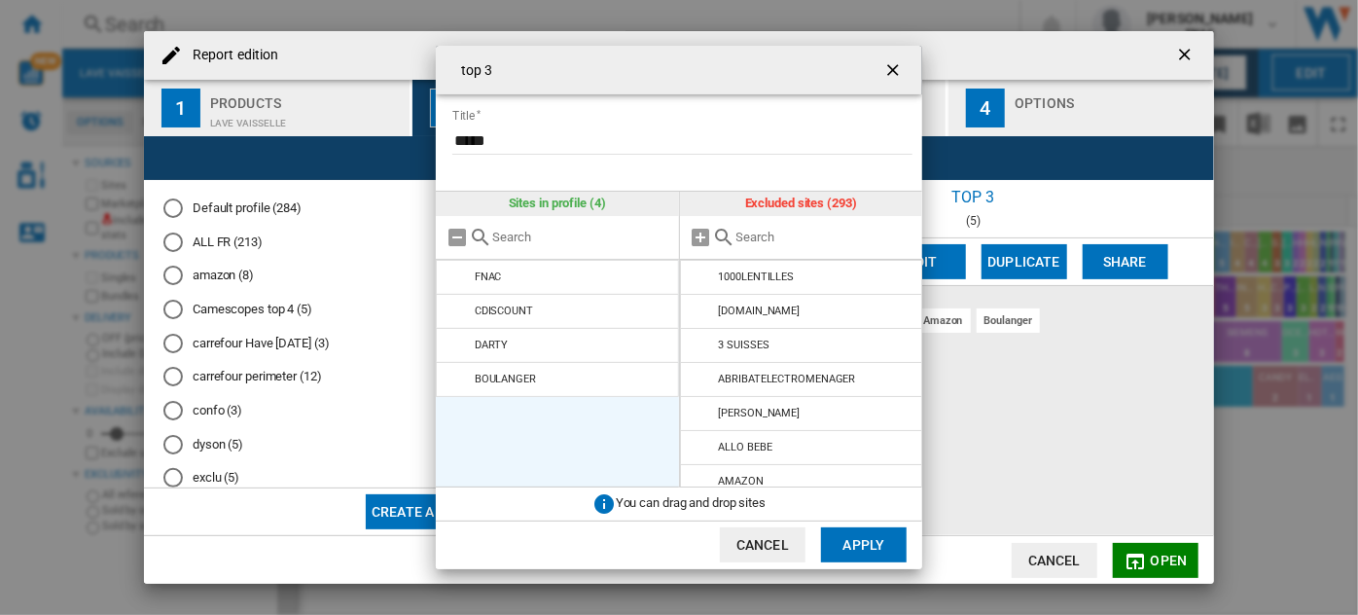
click at [769, 235] on input "text" at bounding box center [825, 237] width 177 height 15
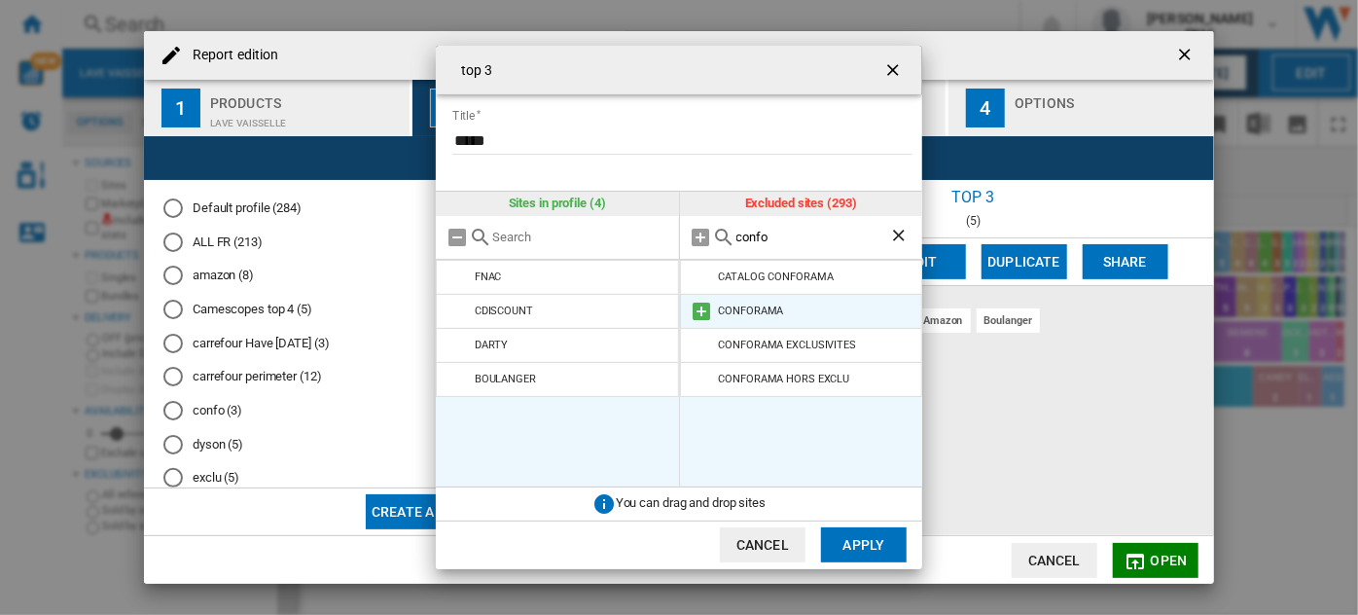
type input "confo"
click at [699, 313] on md-icon at bounding box center [702, 311] width 23 height 23
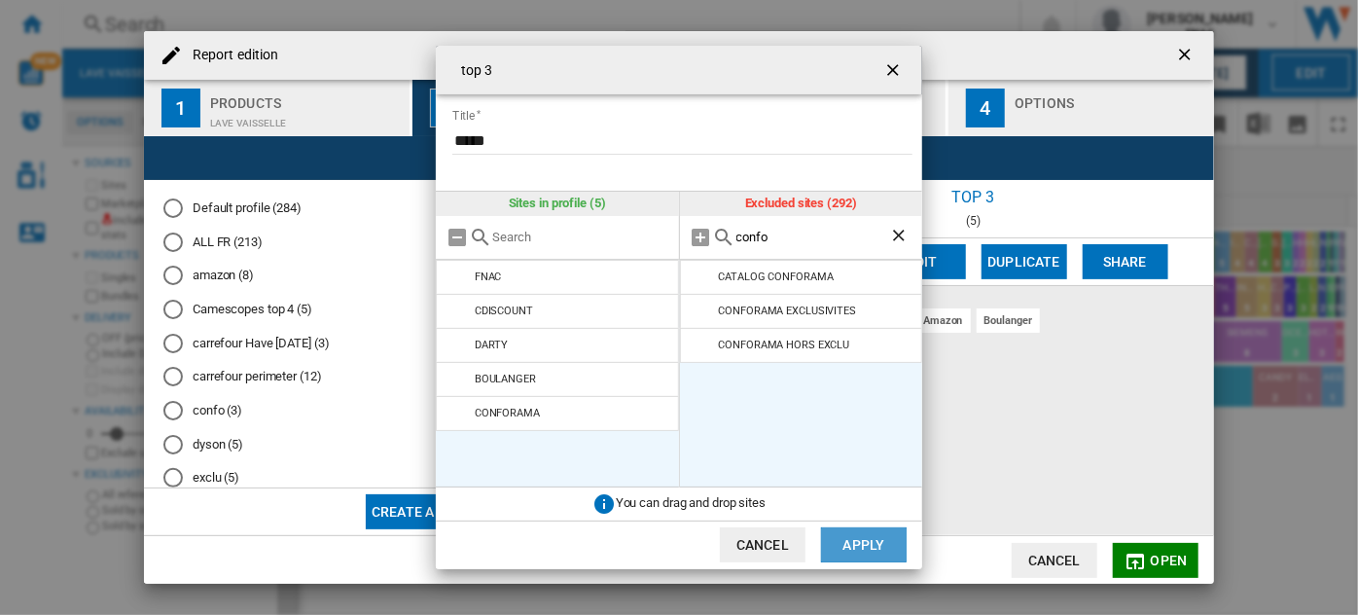
click at [875, 544] on button "Apply" at bounding box center [864, 544] width 86 height 35
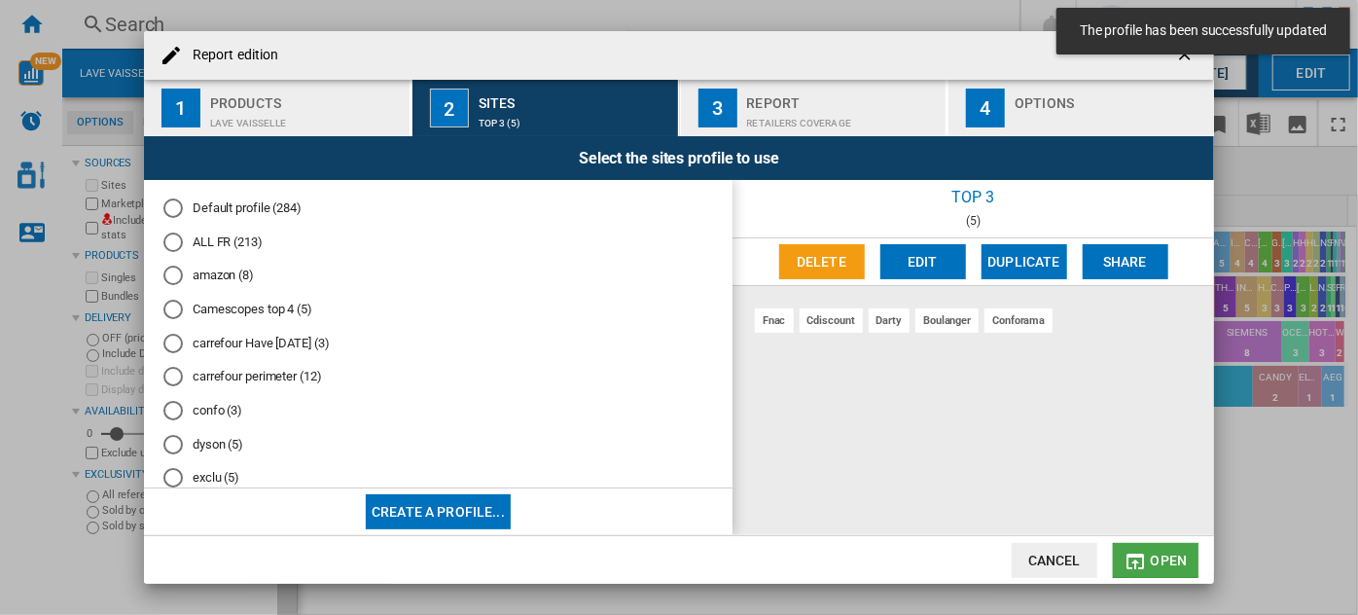
click at [1152, 555] on span "Open" at bounding box center [1169, 561] width 37 height 16
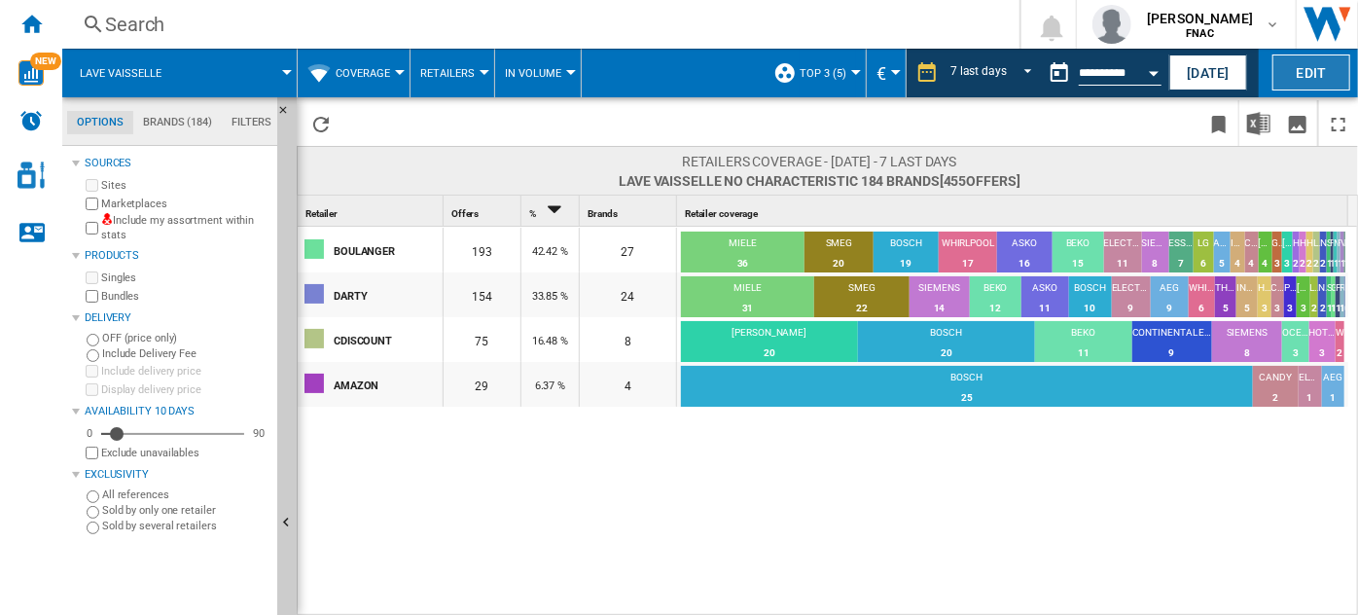
click at [1312, 77] on button "Edit" at bounding box center [1312, 72] width 78 height 36
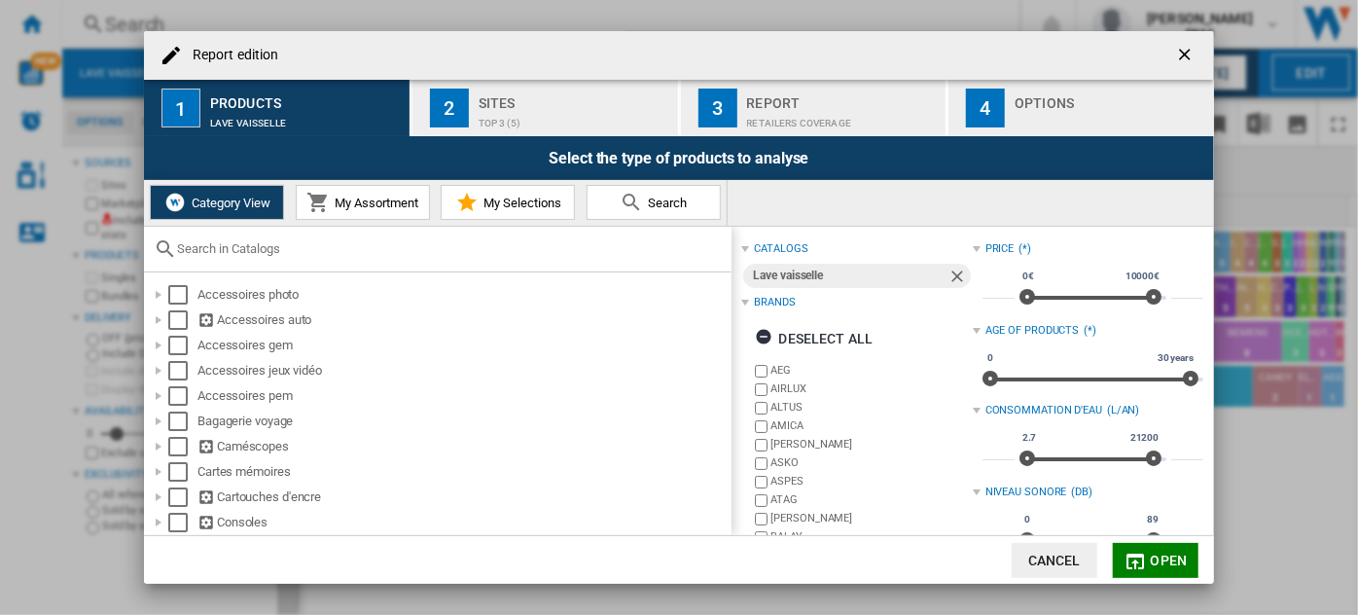
click at [576, 100] on div "Sites" at bounding box center [575, 98] width 192 height 20
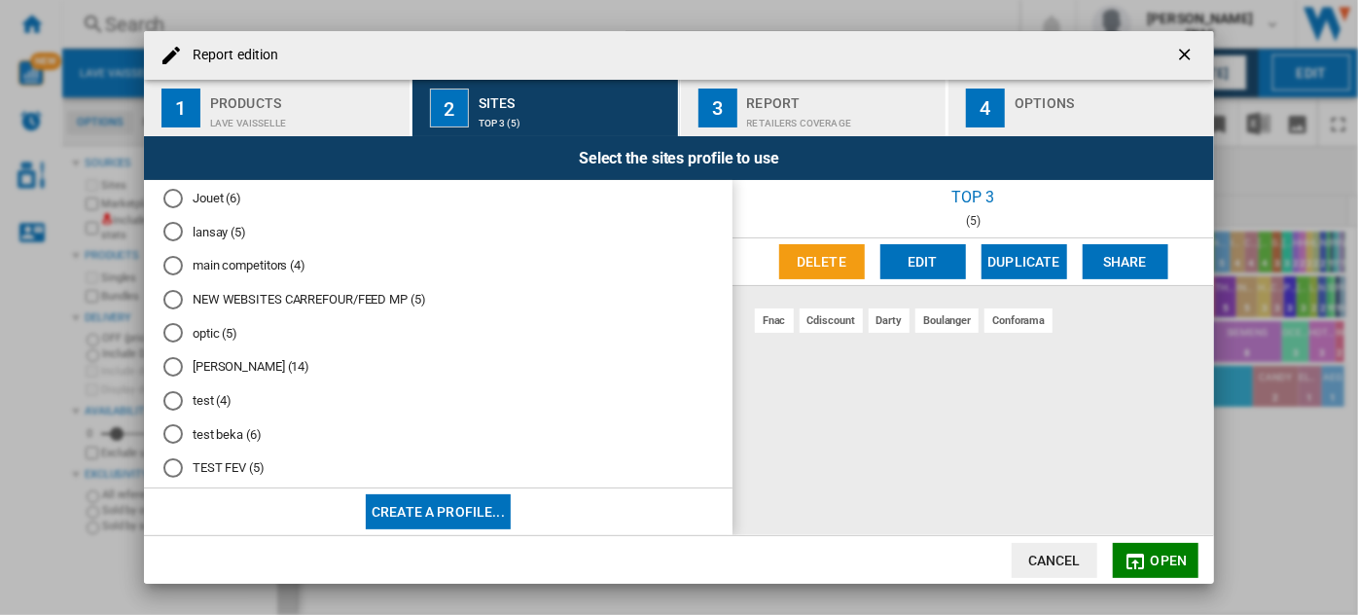
scroll to position [314, 0]
click at [1166, 551] on button "Open" at bounding box center [1156, 560] width 86 height 35
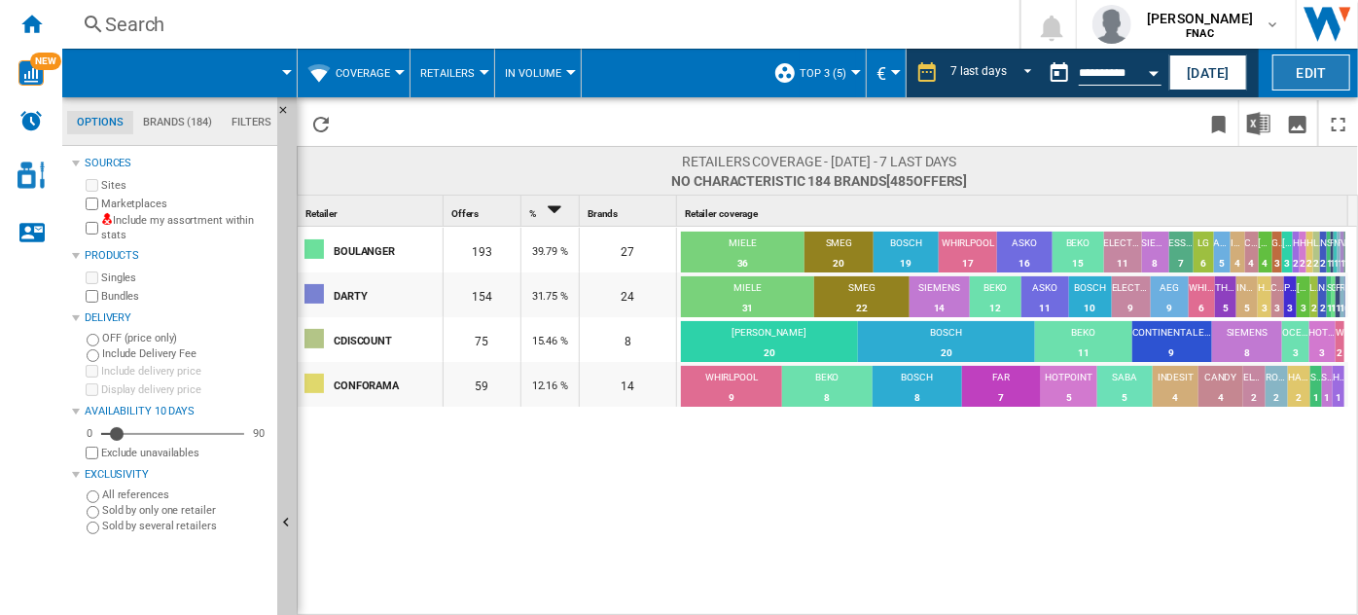
click at [1297, 74] on button "Edit" at bounding box center [1312, 72] width 78 height 36
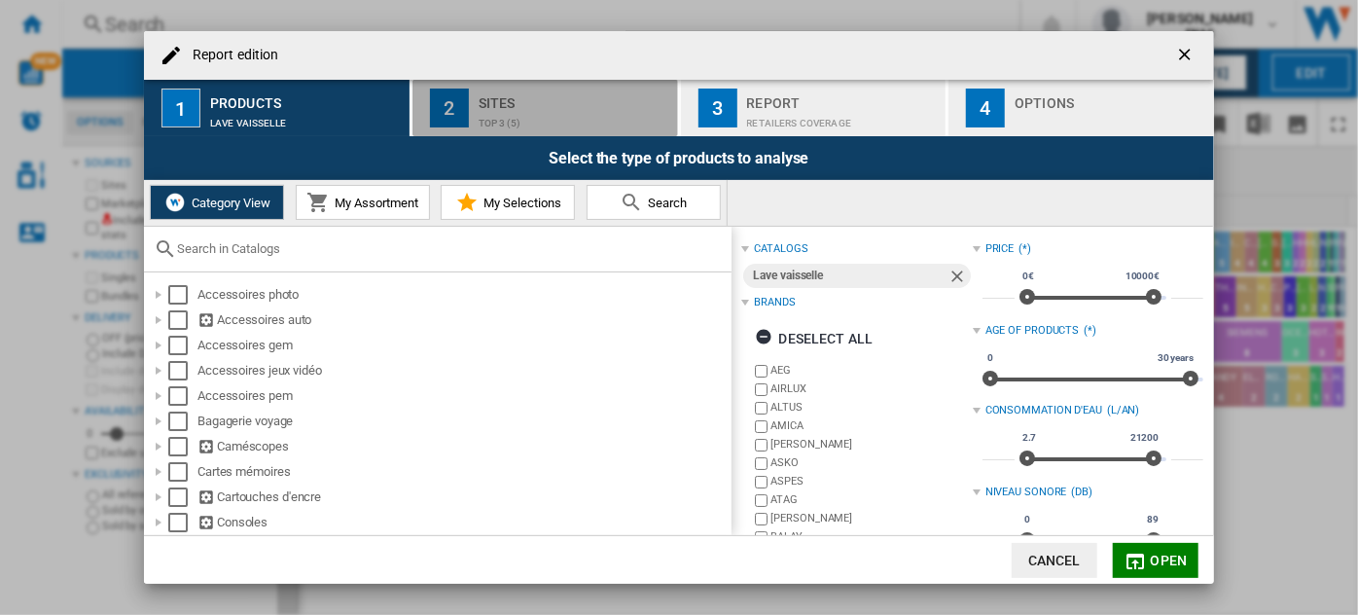
click at [552, 111] on div "top 3 (5)" at bounding box center [575, 118] width 192 height 20
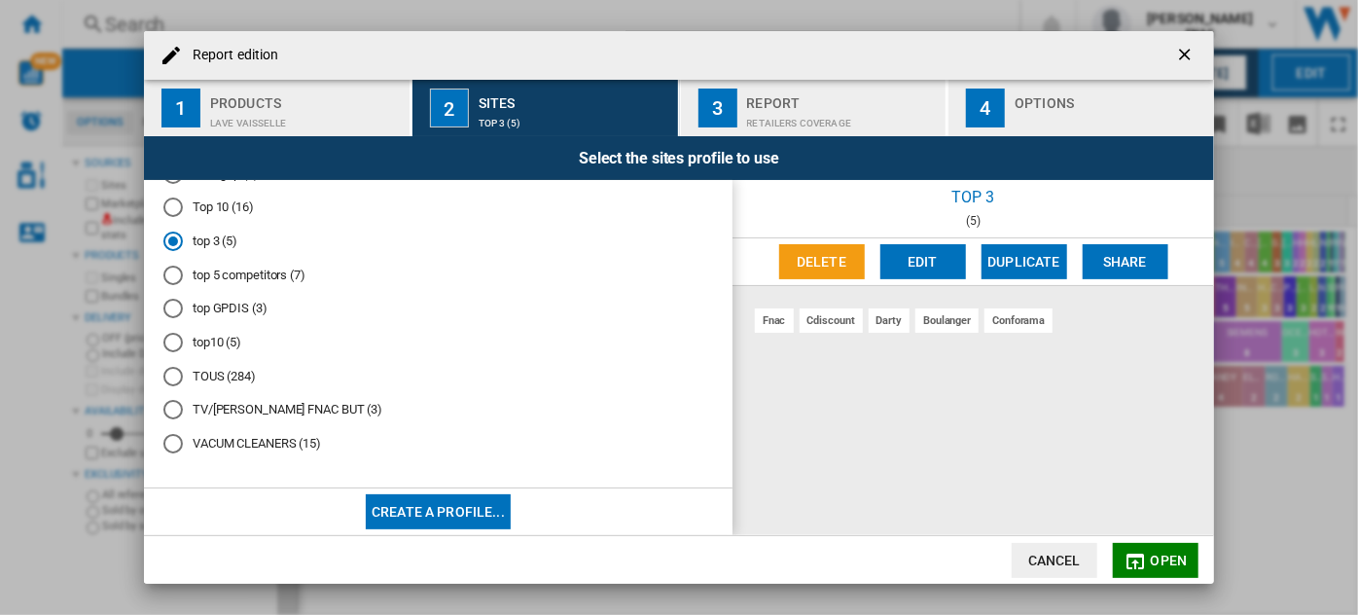
scroll to position [874, 0]
click at [838, 251] on button "Delete" at bounding box center [822, 261] width 86 height 35
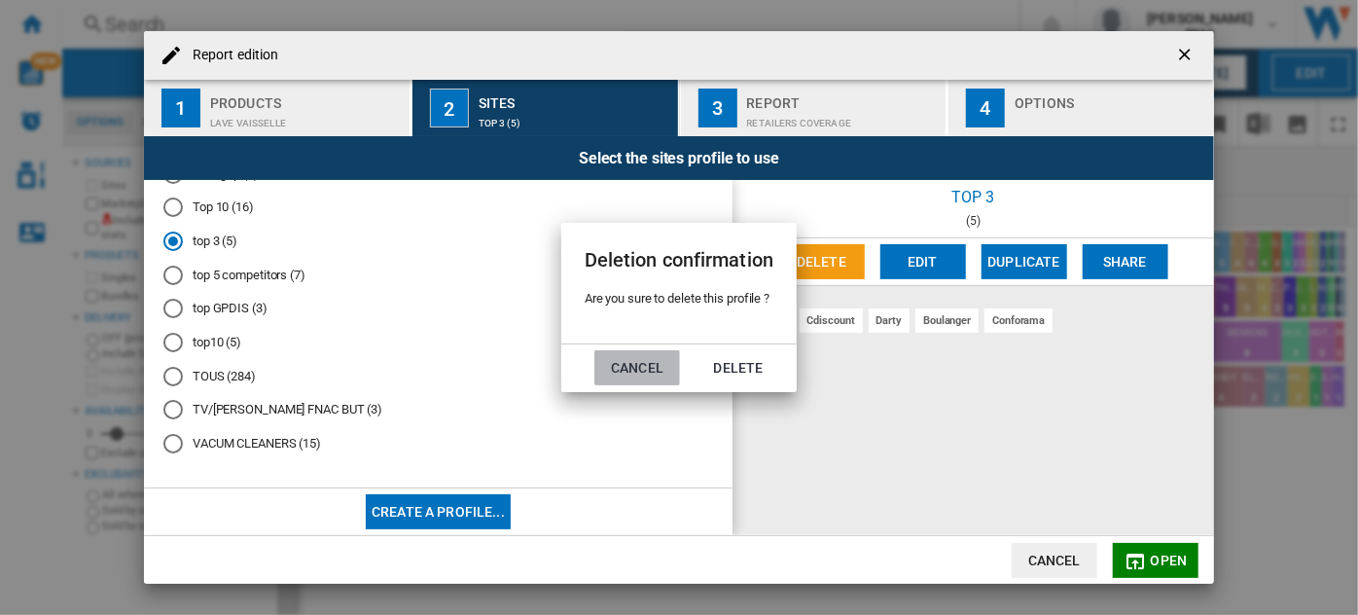
click at [638, 367] on button "Cancel" at bounding box center [638, 367] width 86 height 35
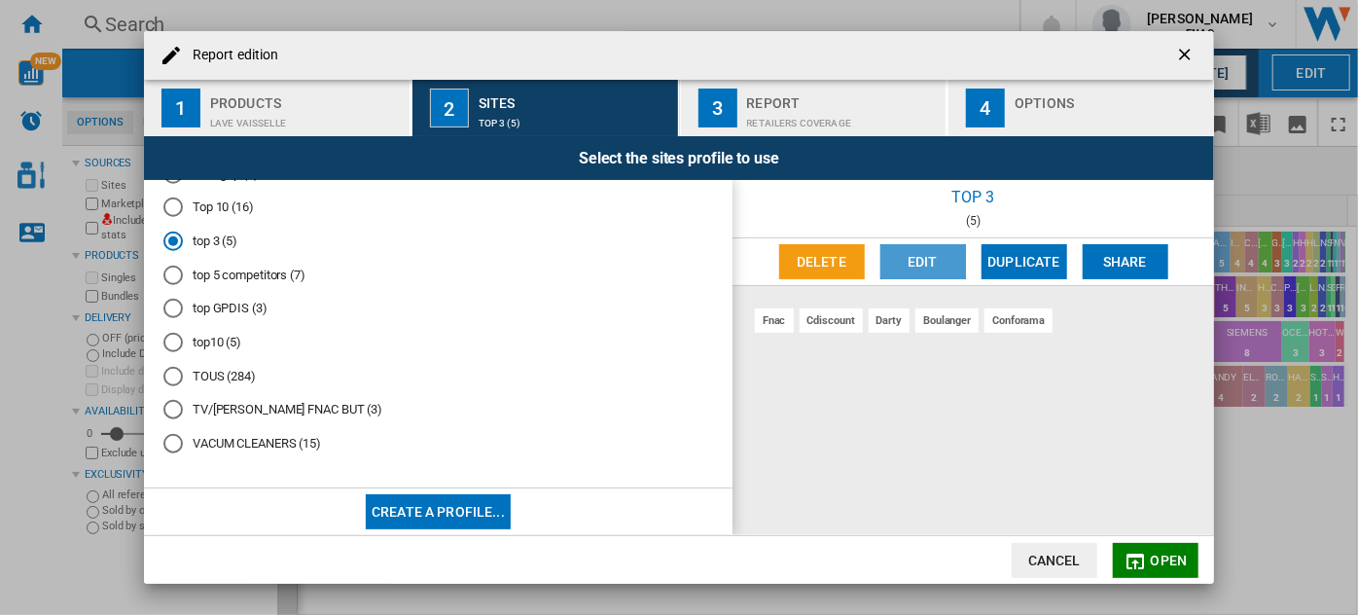
click at [939, 264] on button "Edit" at bounding box center [924, 261] width 86 height 35
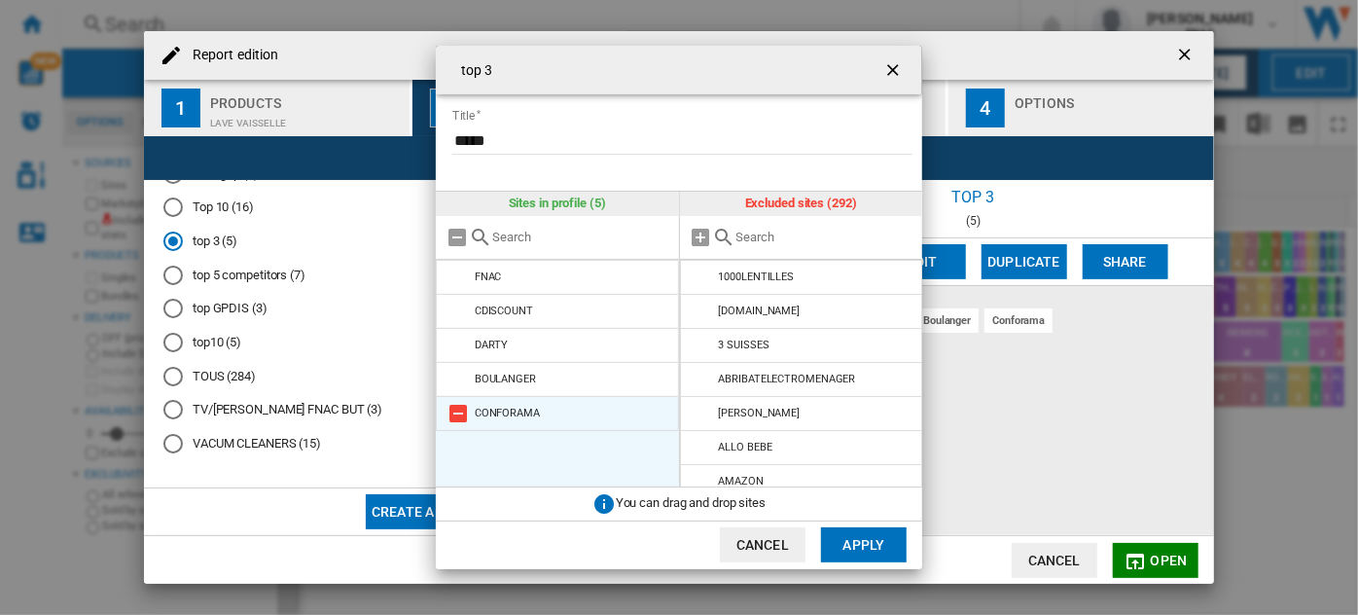
click at [464, 412] on md-icon at bounding box center [458, 413] width 23 height 23
click at [803, 246] on div at bounding box center [801, 238] width 243 height 44
click at [770, 243] on input "text" at bounding box center [825, 237] width 177 height 15
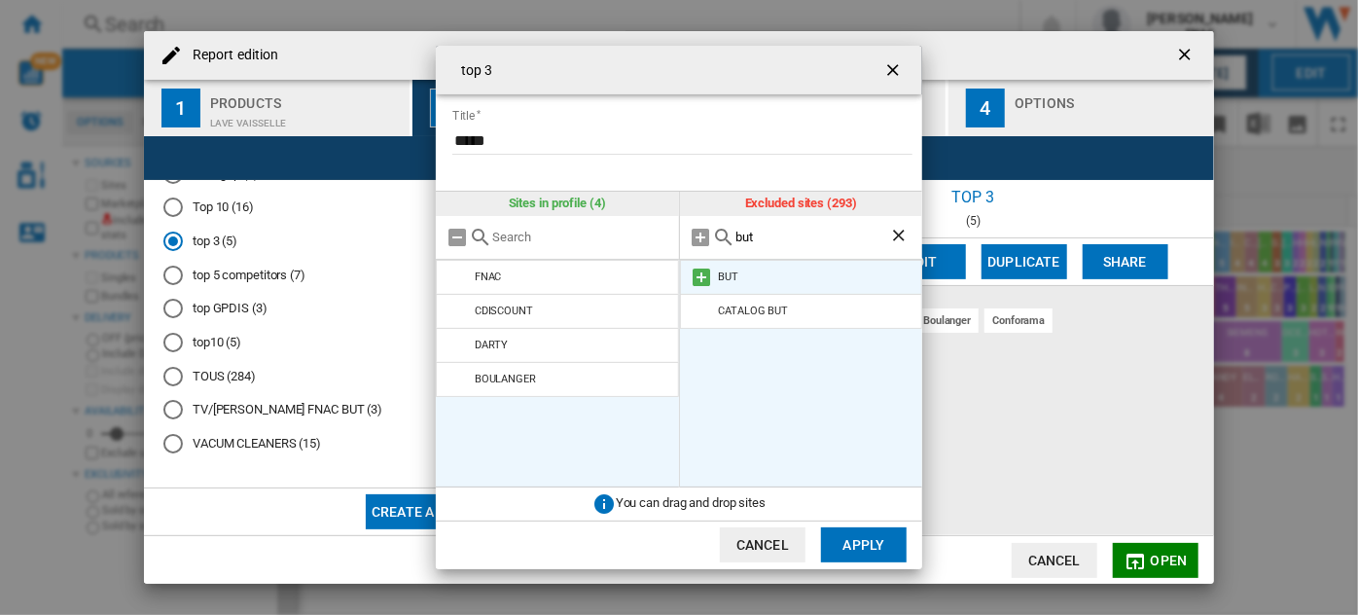
type input "but"
click at [700, 272] on md-icon at bounding box center [702, 277] width 23 height 23
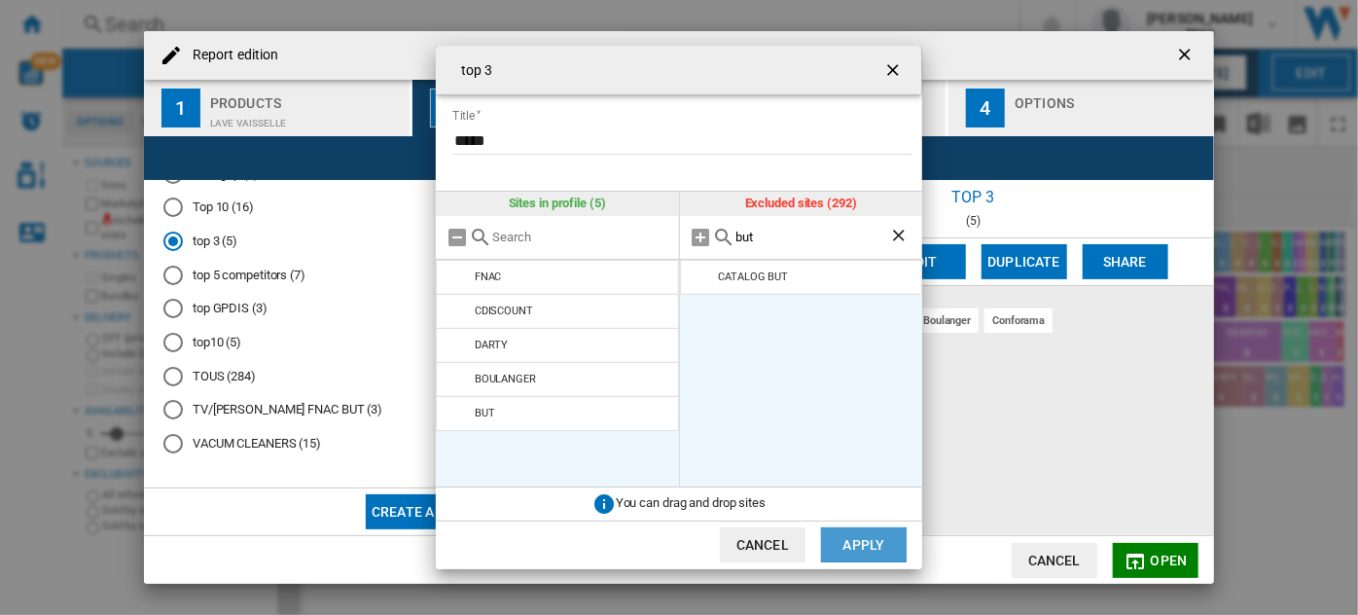
click at [853, 543] on button "Apply" at bounding box center [864, 544] width 86 height 35
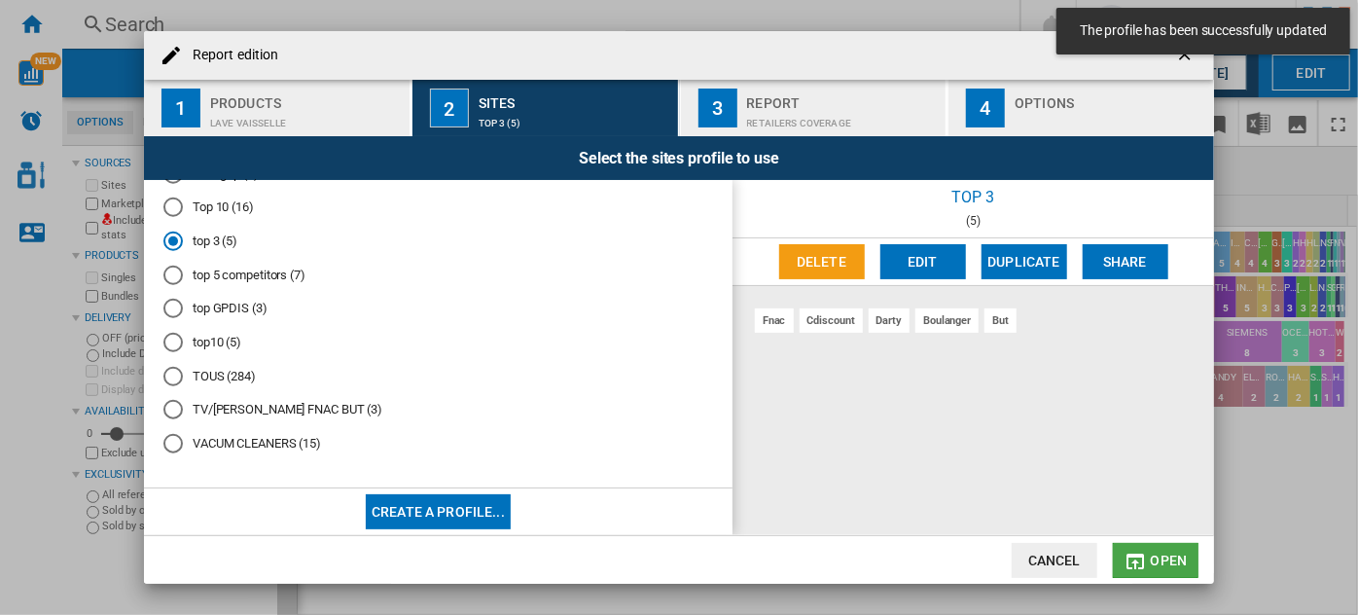
click at [1167, 561] on span "Open" at bounding box center [1169, 561] width 37 height 16
